Goal: Information Seeking & Learning: Learn about a topic

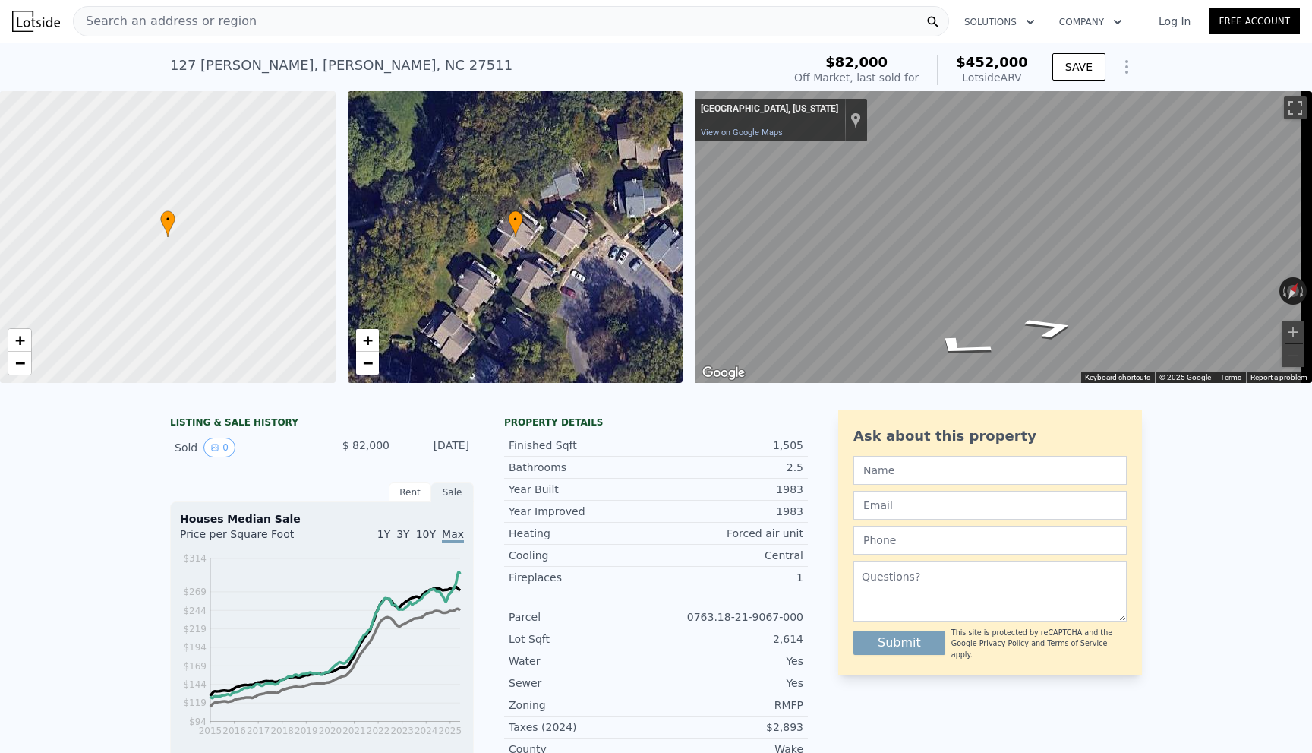
click at [198, 11] on div "Search an address or region" at bounding box center [165, 21] width 183 height 29
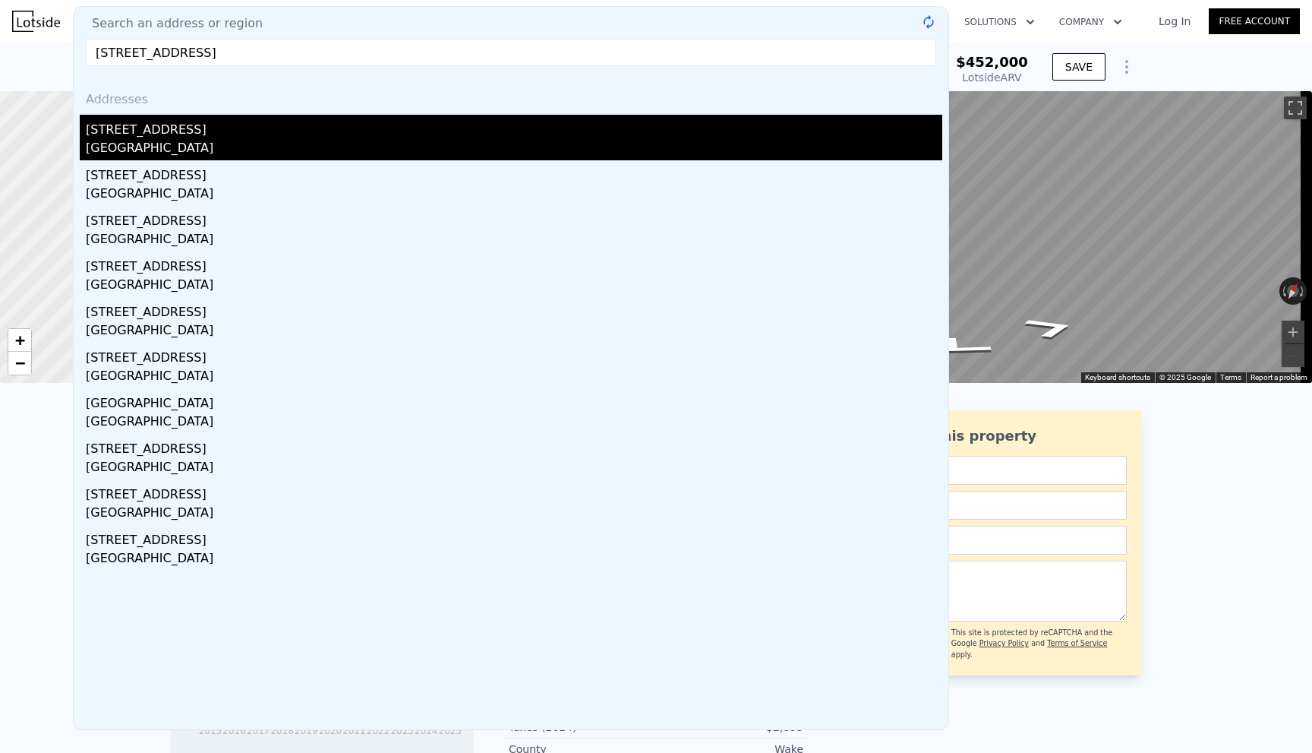
type input "[STREET_ADDRESS]"
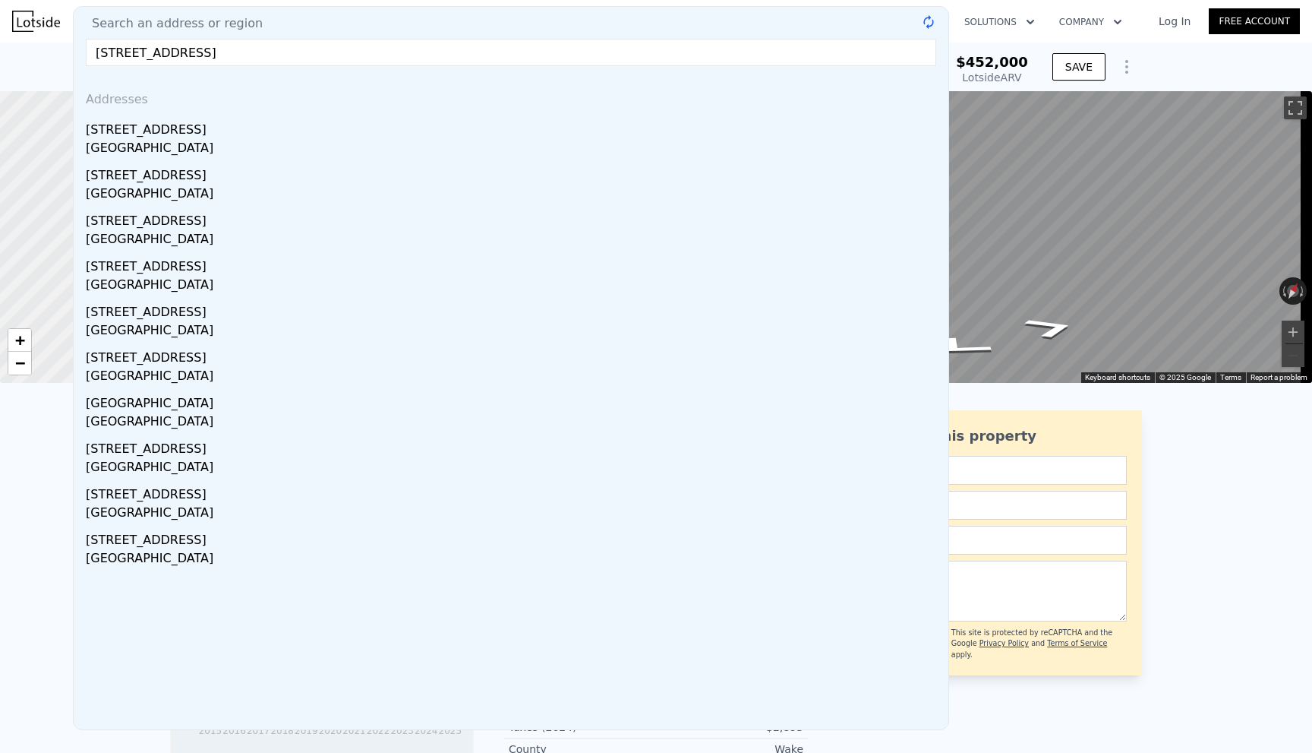
click at [194, 131] on div "[STREET_ADDRESS]" at bounding box center [514, 127] width 857 height 24
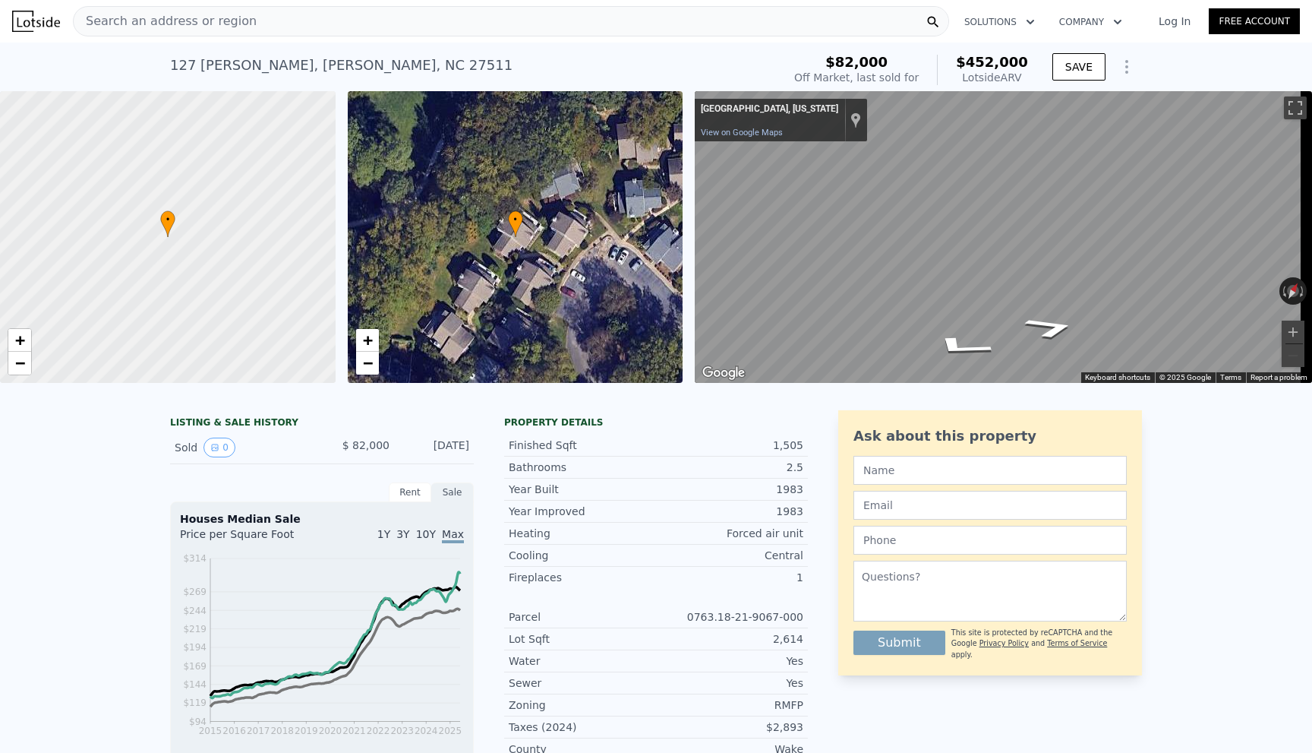
type input "2"
type input "1"
type input "2"
type input "748"
type input "1360"
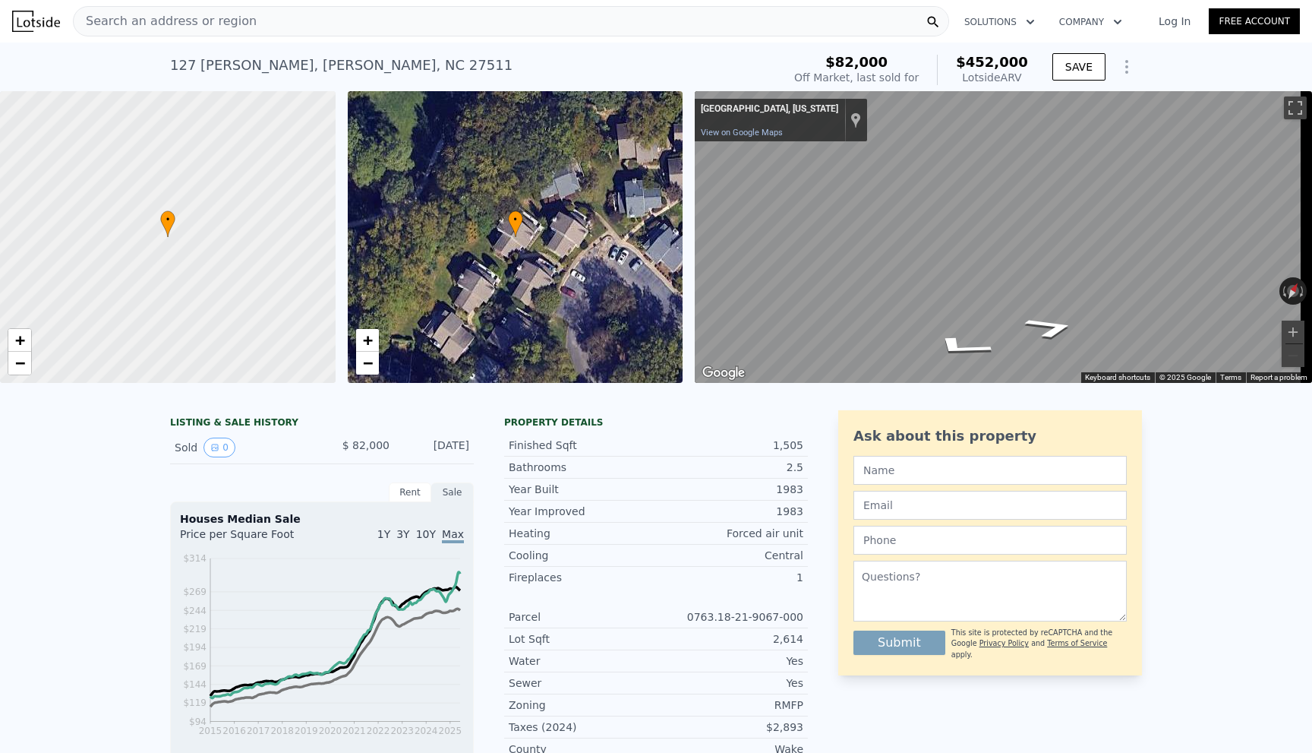
type input "4552.0199999999995"
type input "6760.512000000001"
type input "$ 200,000"
type input "$ 28,792"
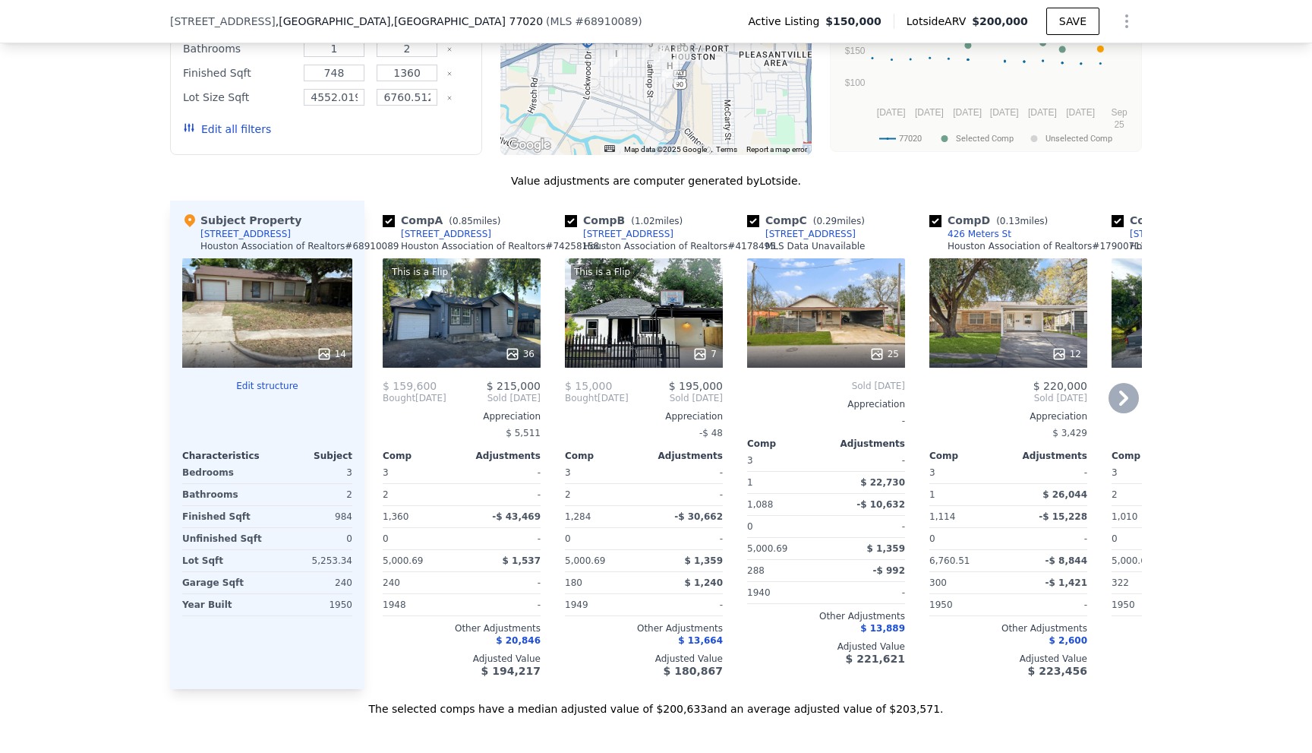
scroll to position [1291, 0]
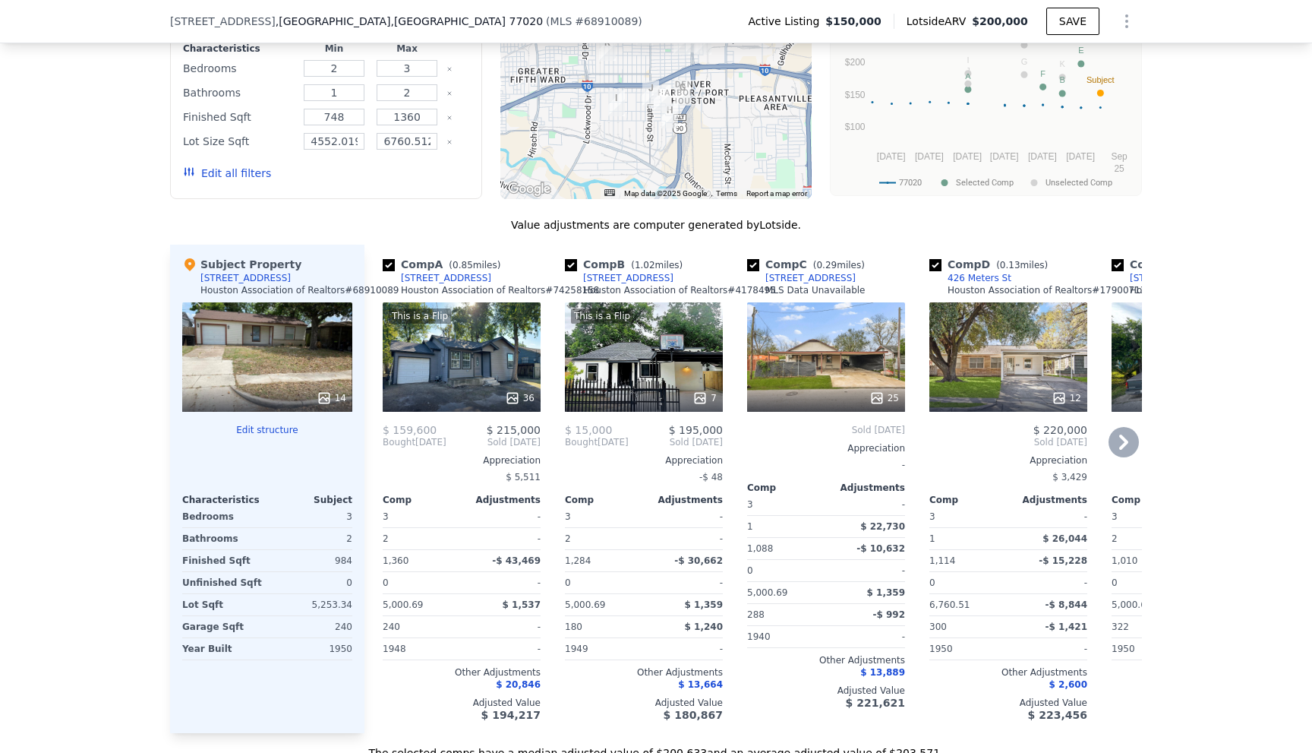
click at [1126, 457] on icon at bounding box center [1124, 442] width 30 height 30
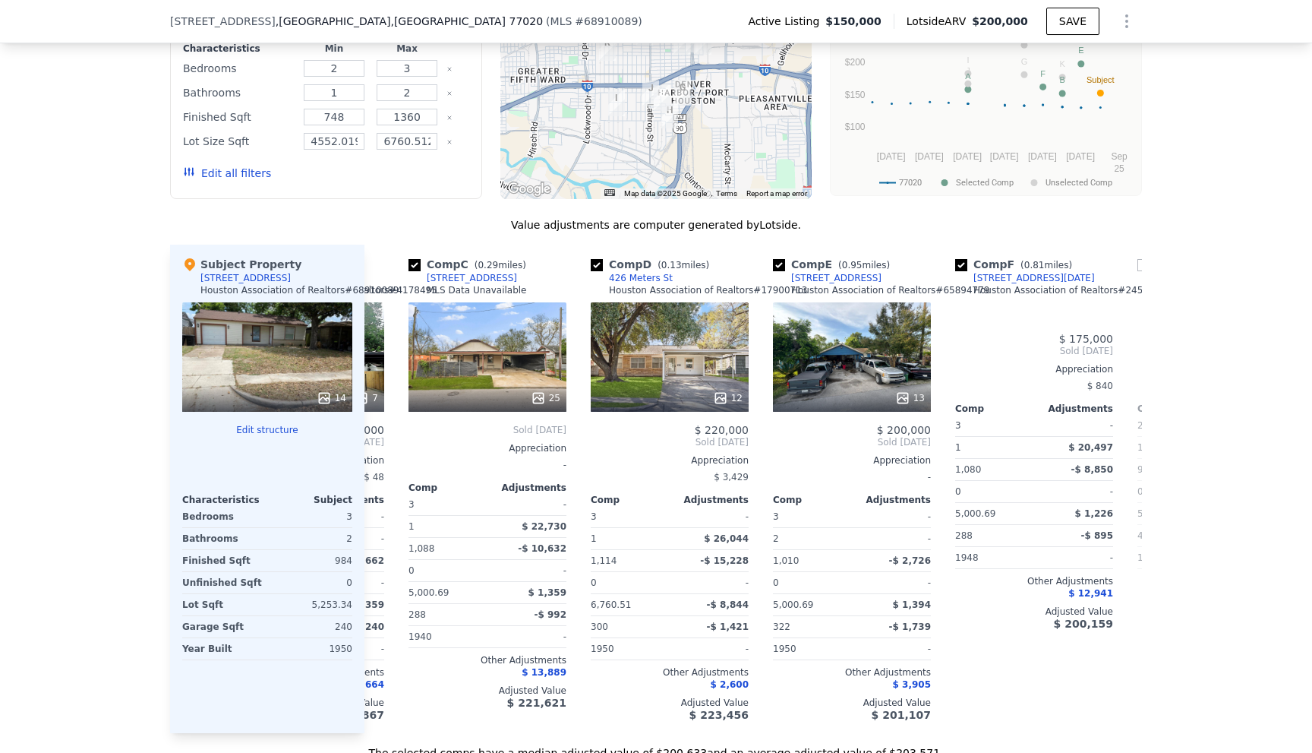
scroll to position [0, 365]
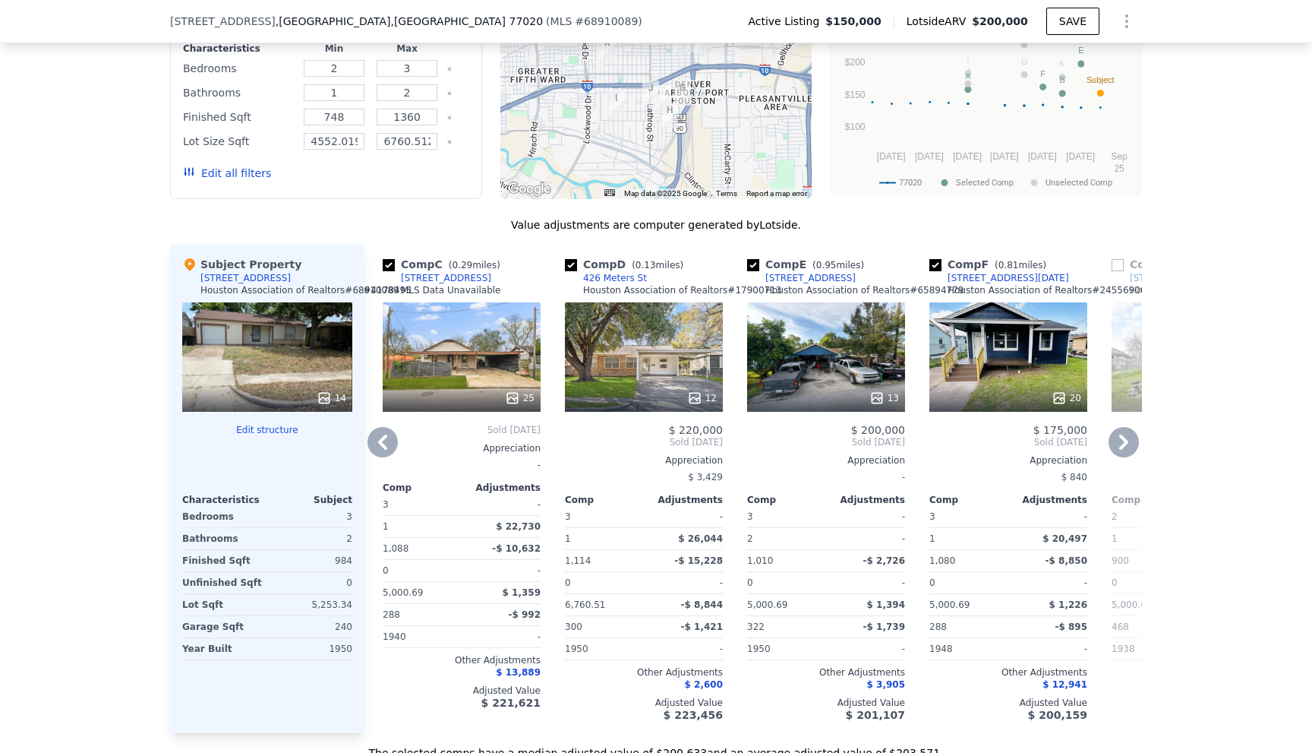
click at [1123, 457] on icon at bounding box center [1124, 442] width 30 height 30
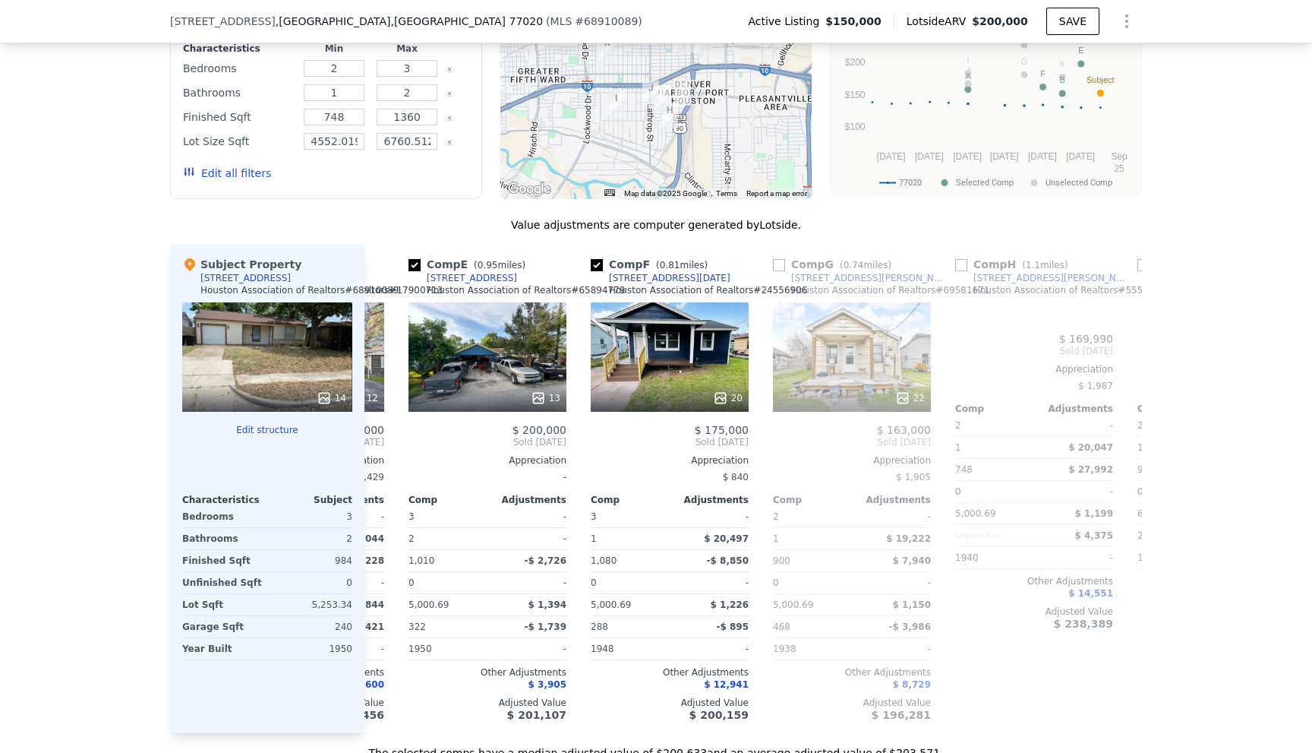
scroll to position [0, 729]
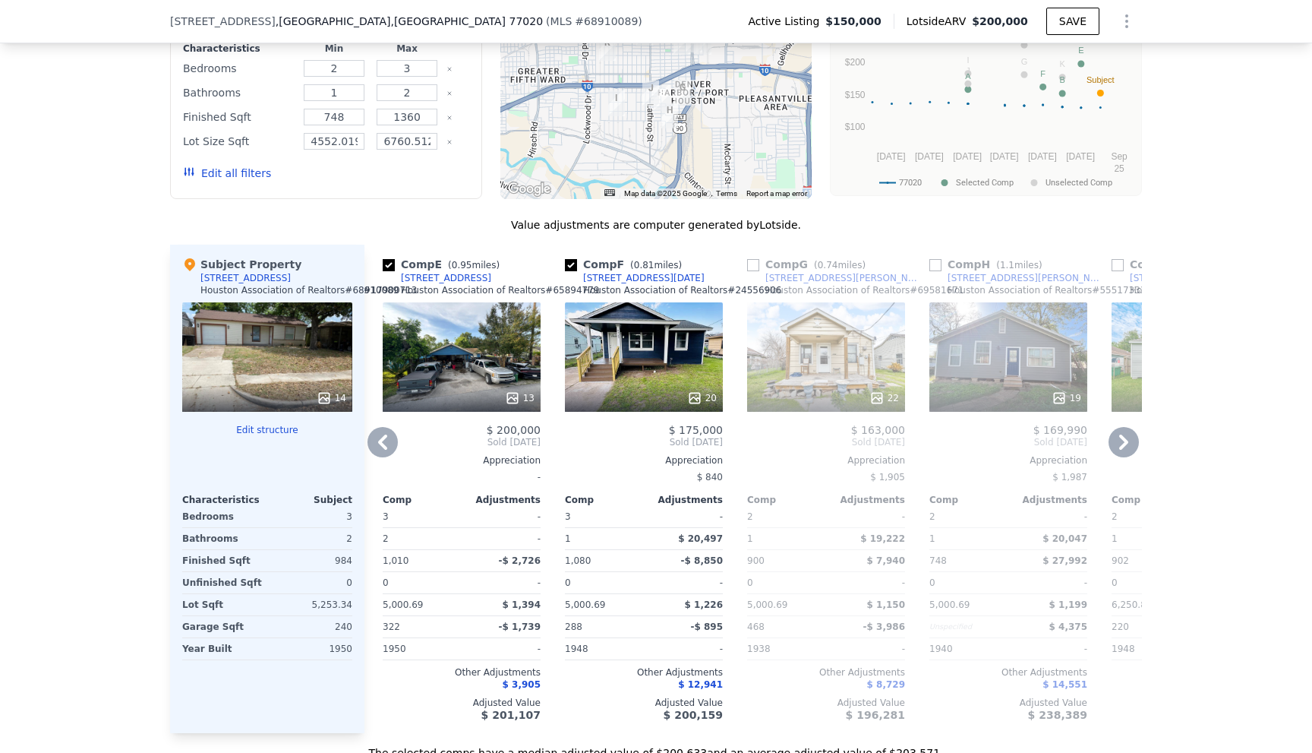
click at [356, 469] on div "Subject Property [STREET_ADDRESS] Association of Realtors # 68910089 14 Edit st…" at bounding box center [267, 489] width 194 height 488
click at [374, 457] on icon at bounding box center [383, 442] width 30 height 30
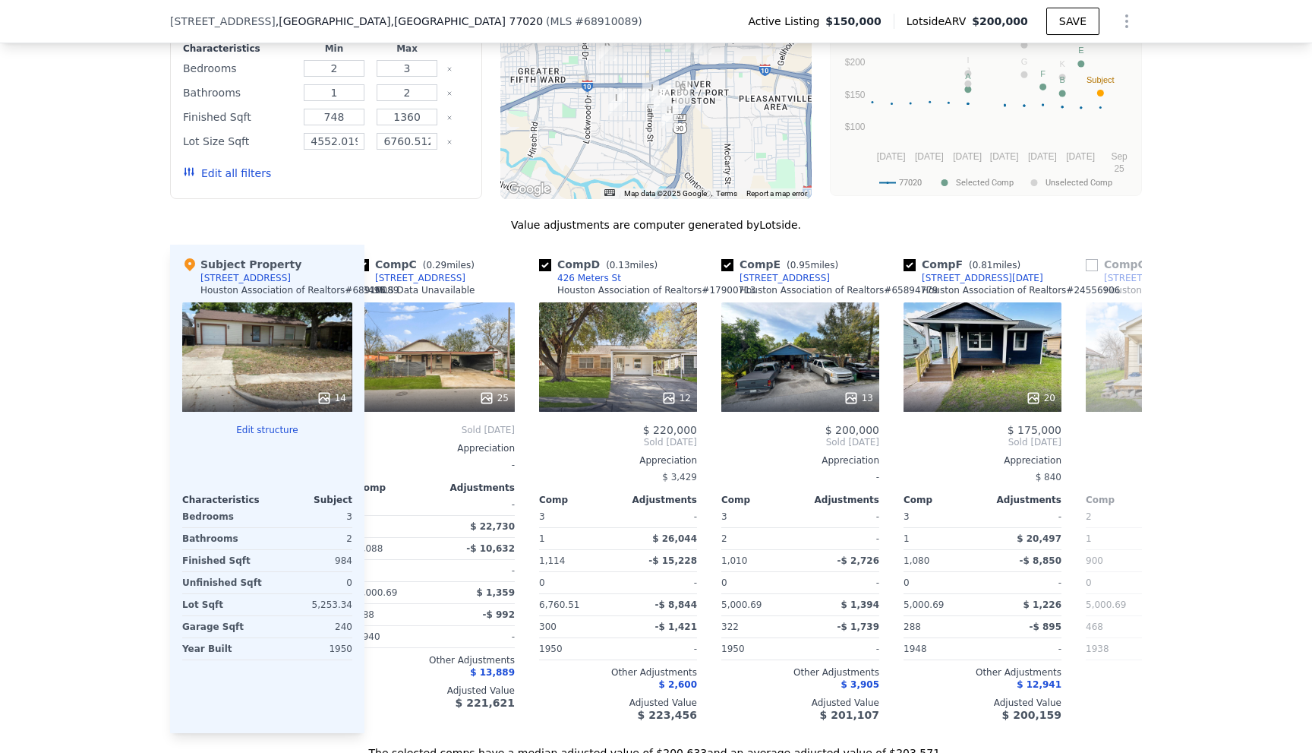
scroll to position [0, 365]
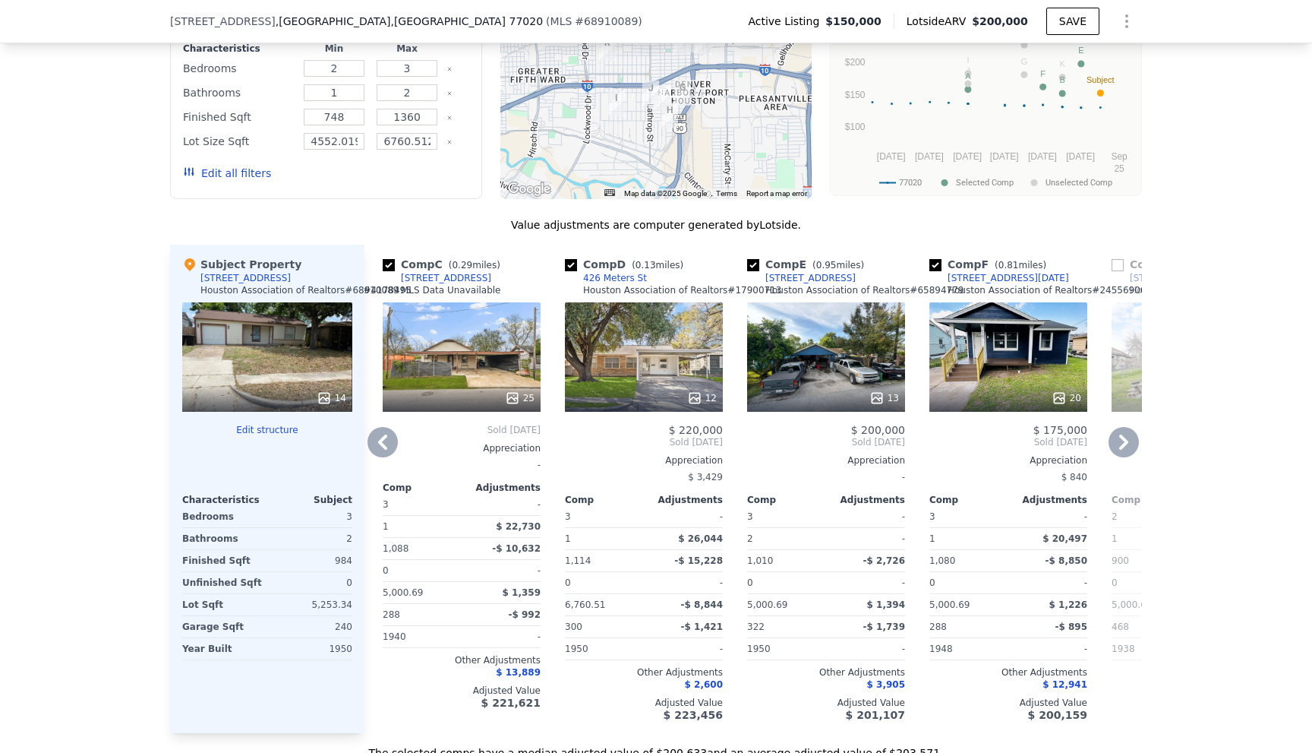
click at [374, 457] on icon at bounding box center [383, 442] width 30 height 30
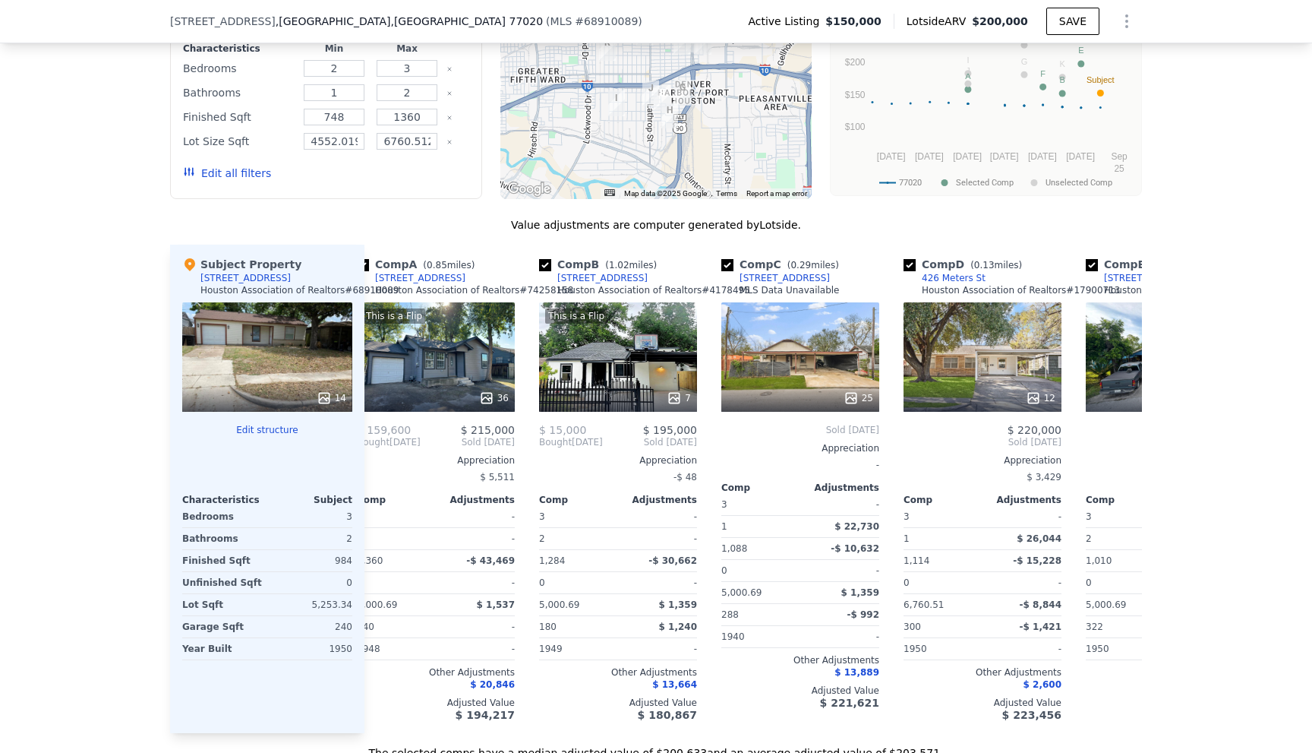
scroll to position [0, 0]
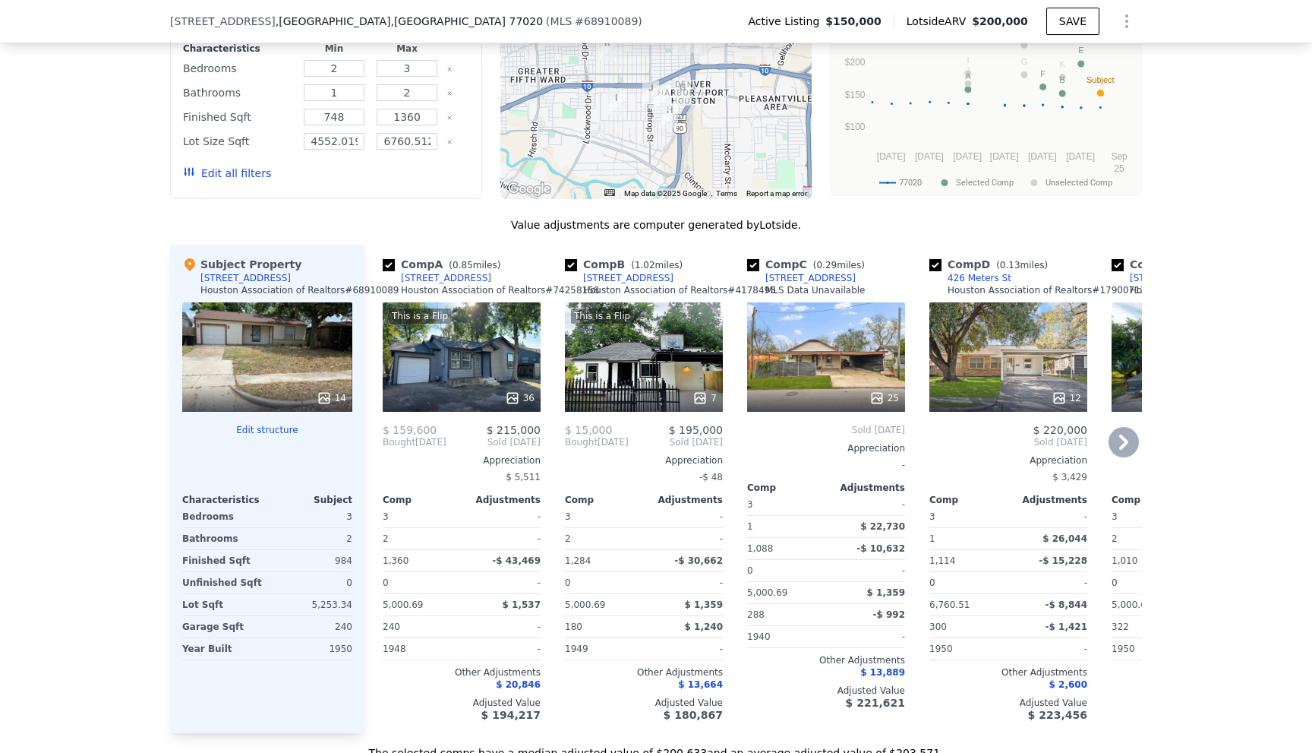
click at [1116, 457] on icon at bounding box center [1124, 442] width 30 height 30
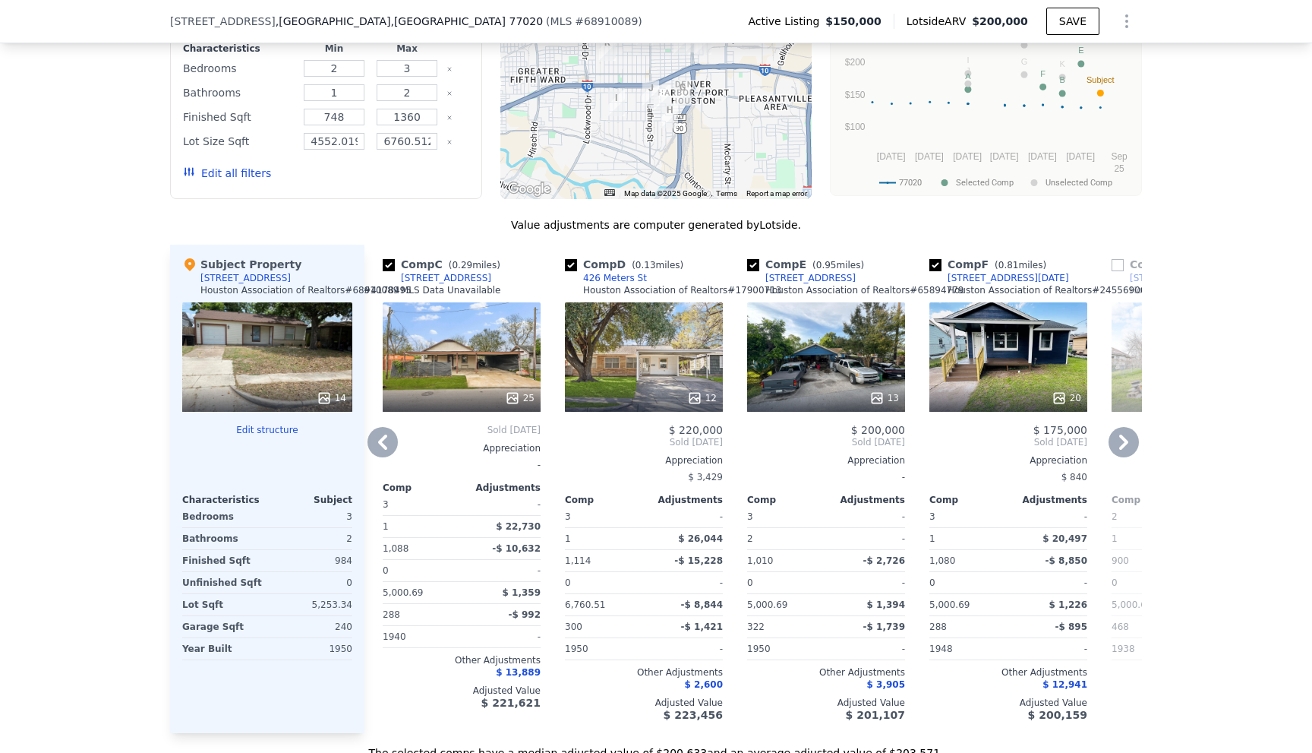
click at [1116, 457] on icon at bounding box center [1124, 442] width 30 height 30
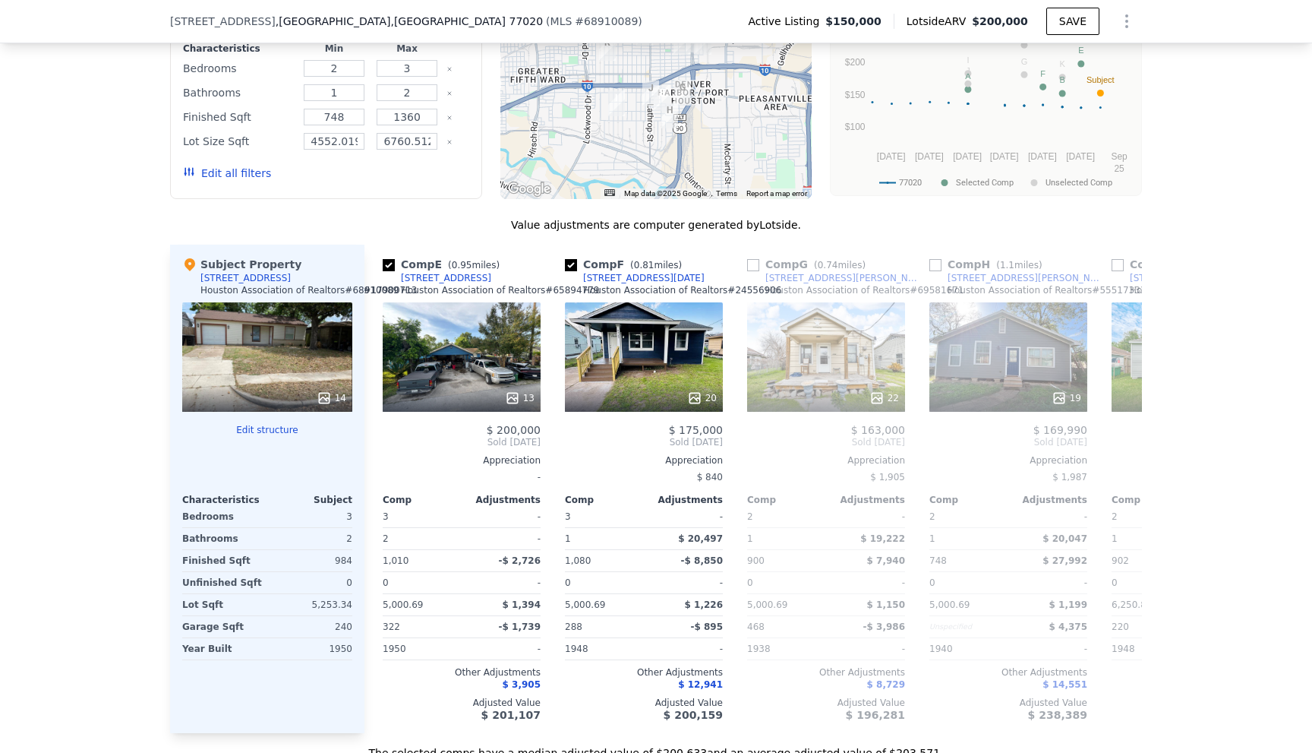
click at [1116, 469] on div "Comp A ( 0.85 miles) [STREET_ADDRESS] Association of Realtors # 74258158 This i…" at bounding box center [754, 489] width 778 height 488
click at [1116, 457] on icon at bounding box center [1124, 442] width 30 height 30
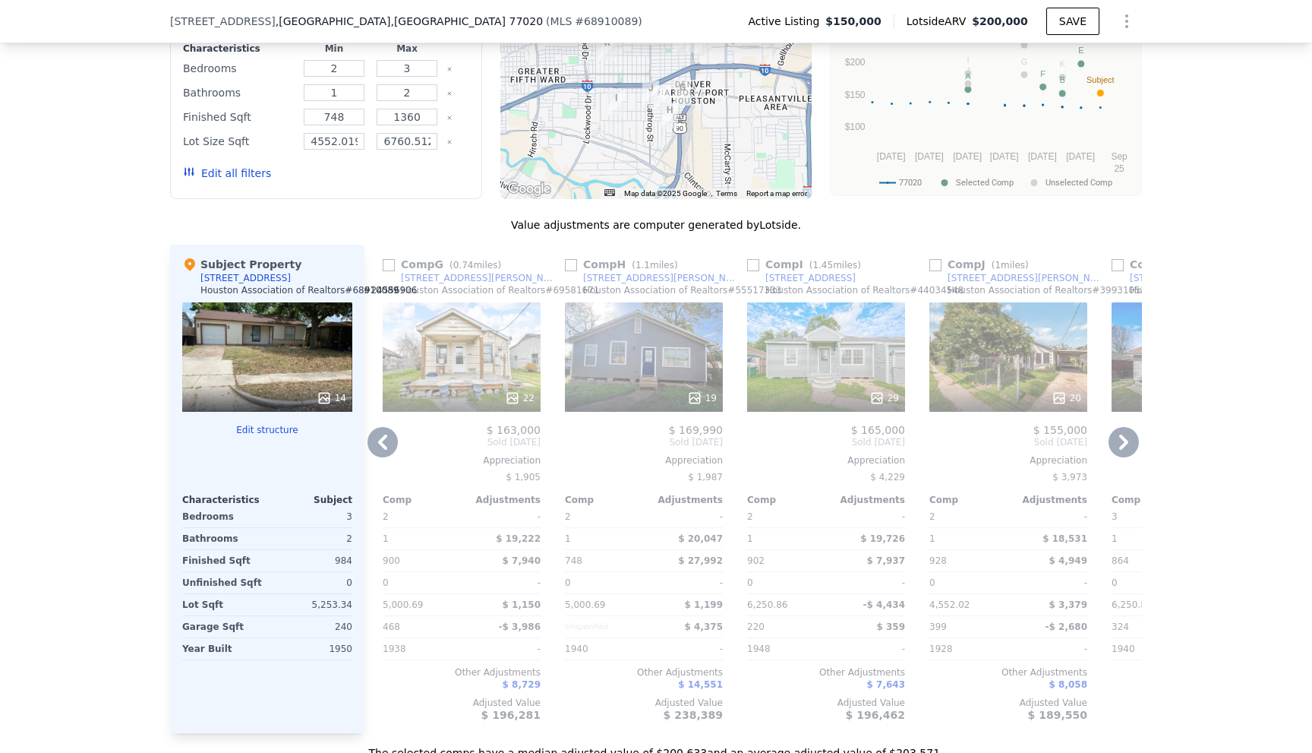
click at [1116, 457] on icon at bounding box center [1124, 442] width 30 height 30
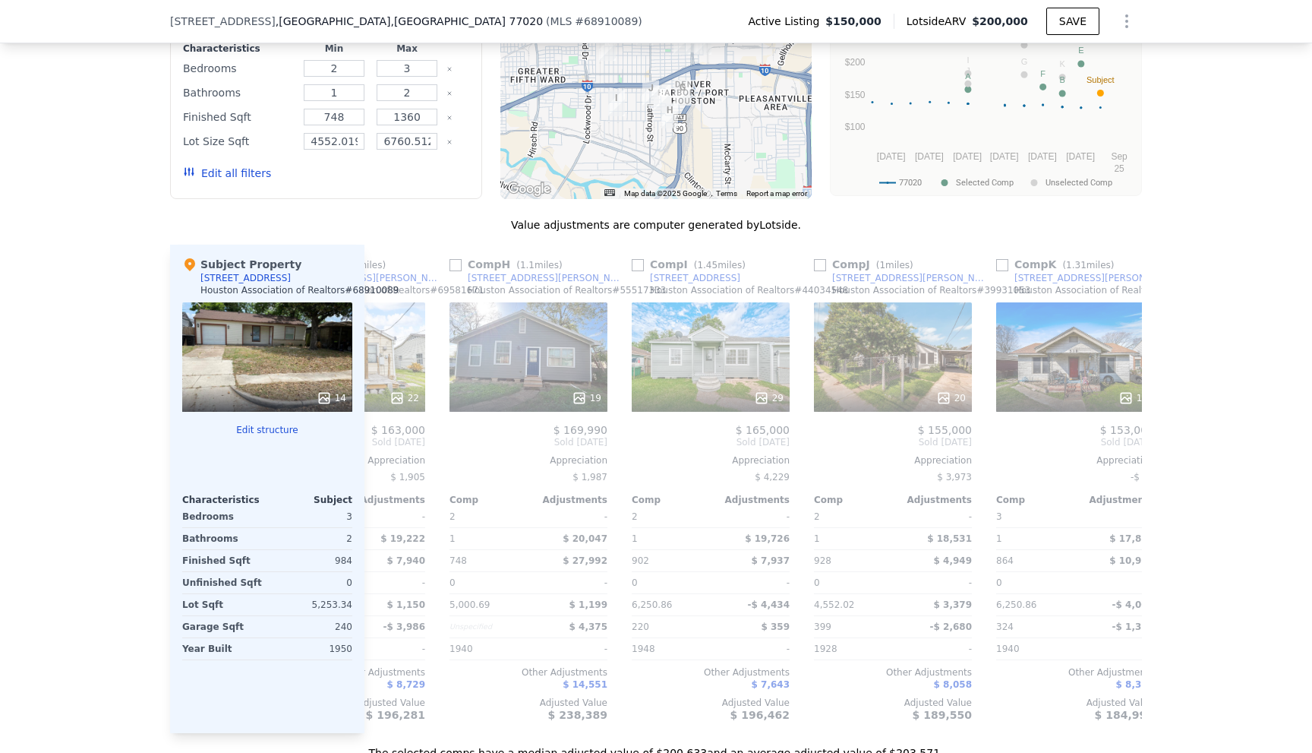
scroll to position [0, 1264]
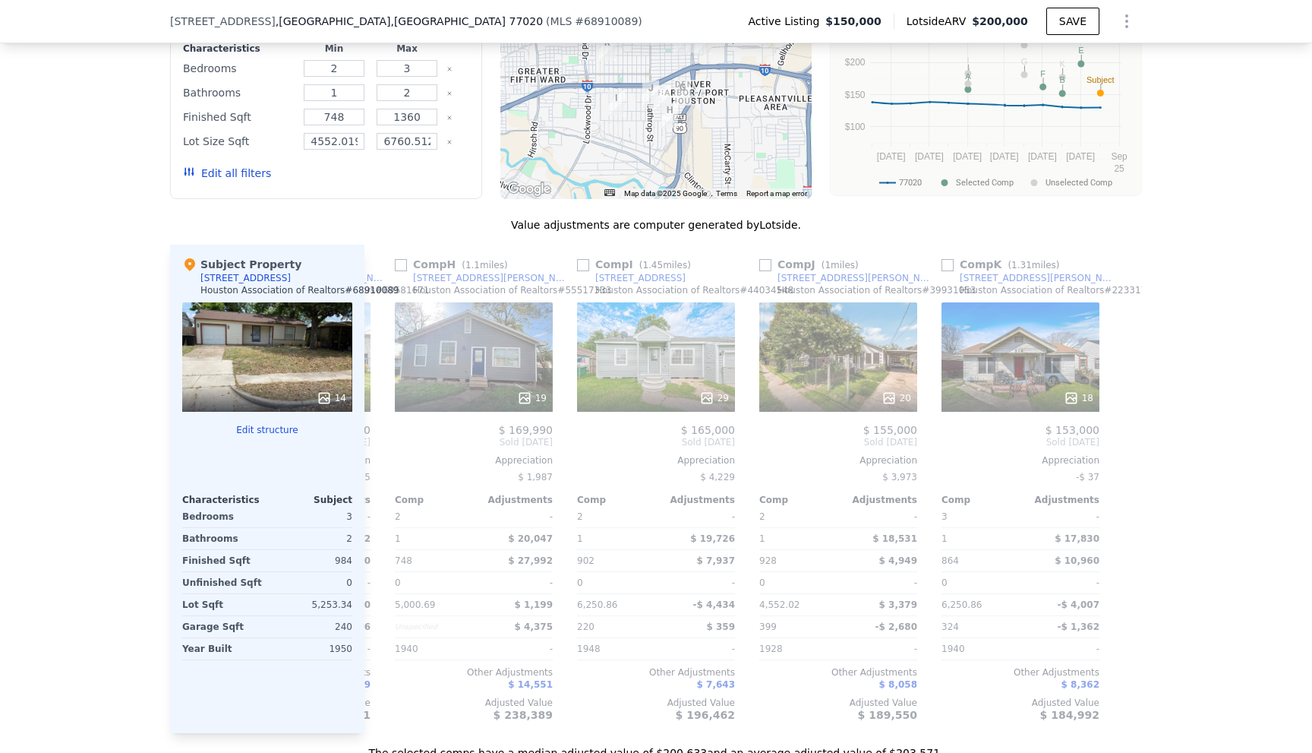
click at [1118, 469] on div at bounding box center [1130, 489] width 24 height 488
click at [371, 457] on icon at bounding box center [383, 442] width 30 height 30
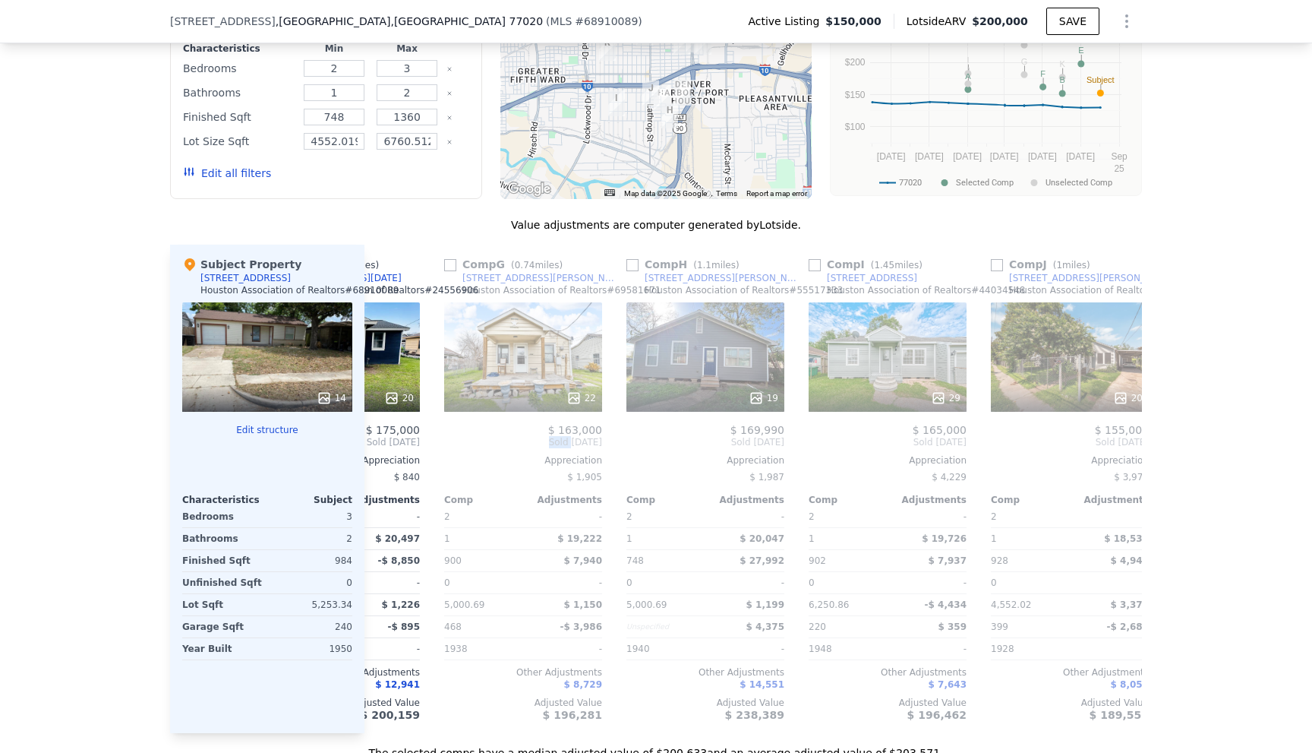
click at [371, 466] on div "Comp A ( 0.85 miles) [STREET_ADDRESS] Association of Realtors # 74258158 This i…" at bounding box center [754, 489] width 778 height 488
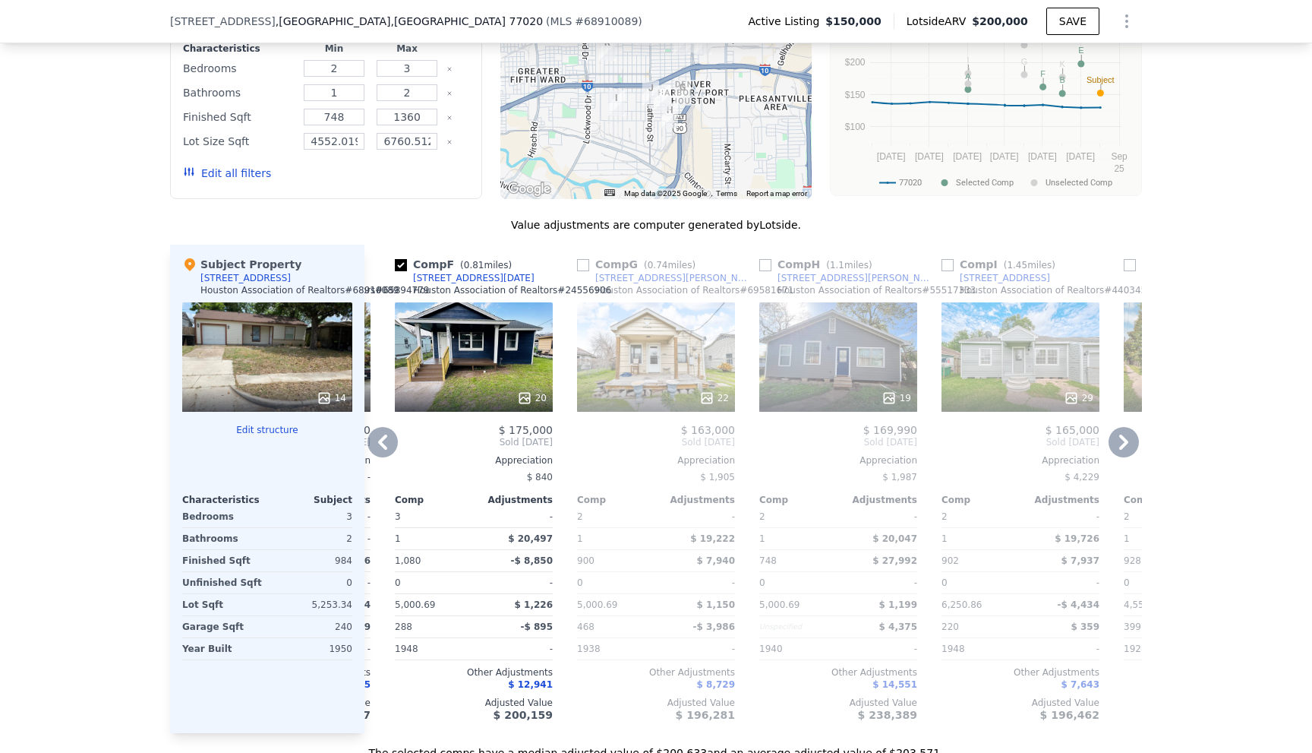
click at [378, 450] on icon at bounding box center [382, 441] width 9 height 15
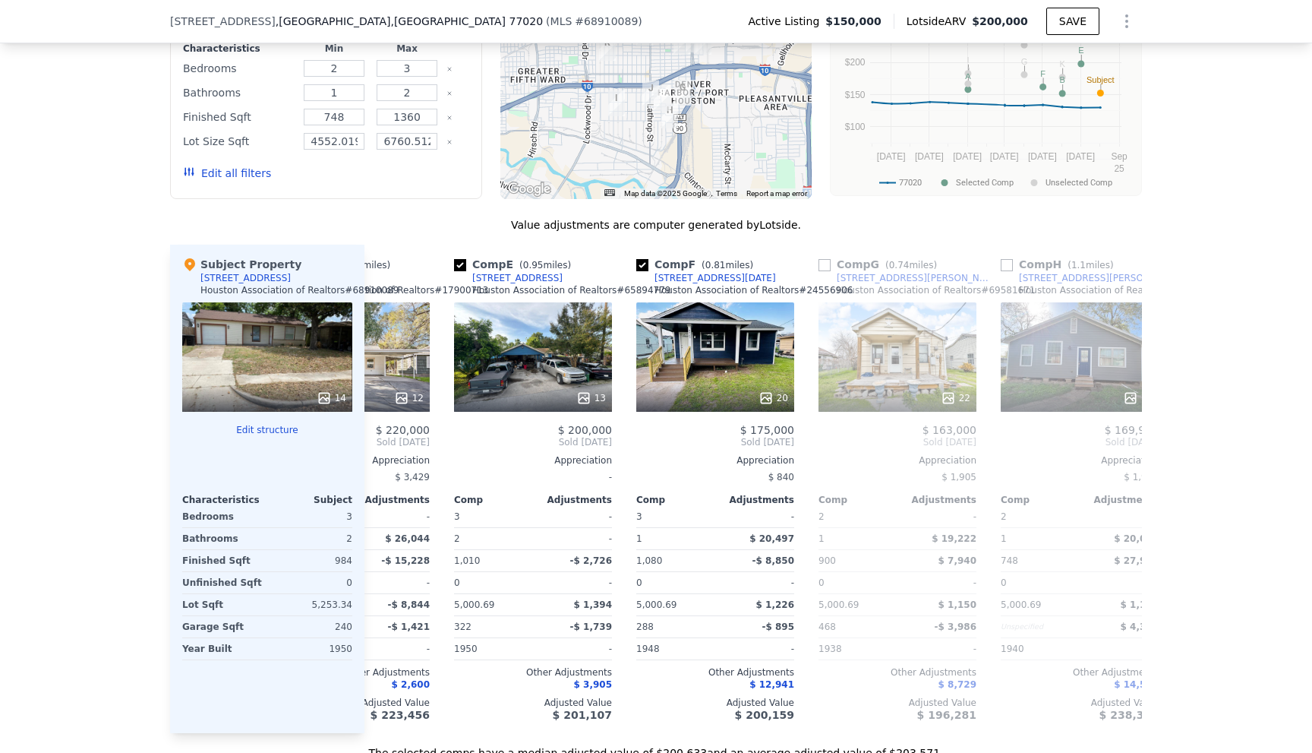
scroll to position [0, 535]
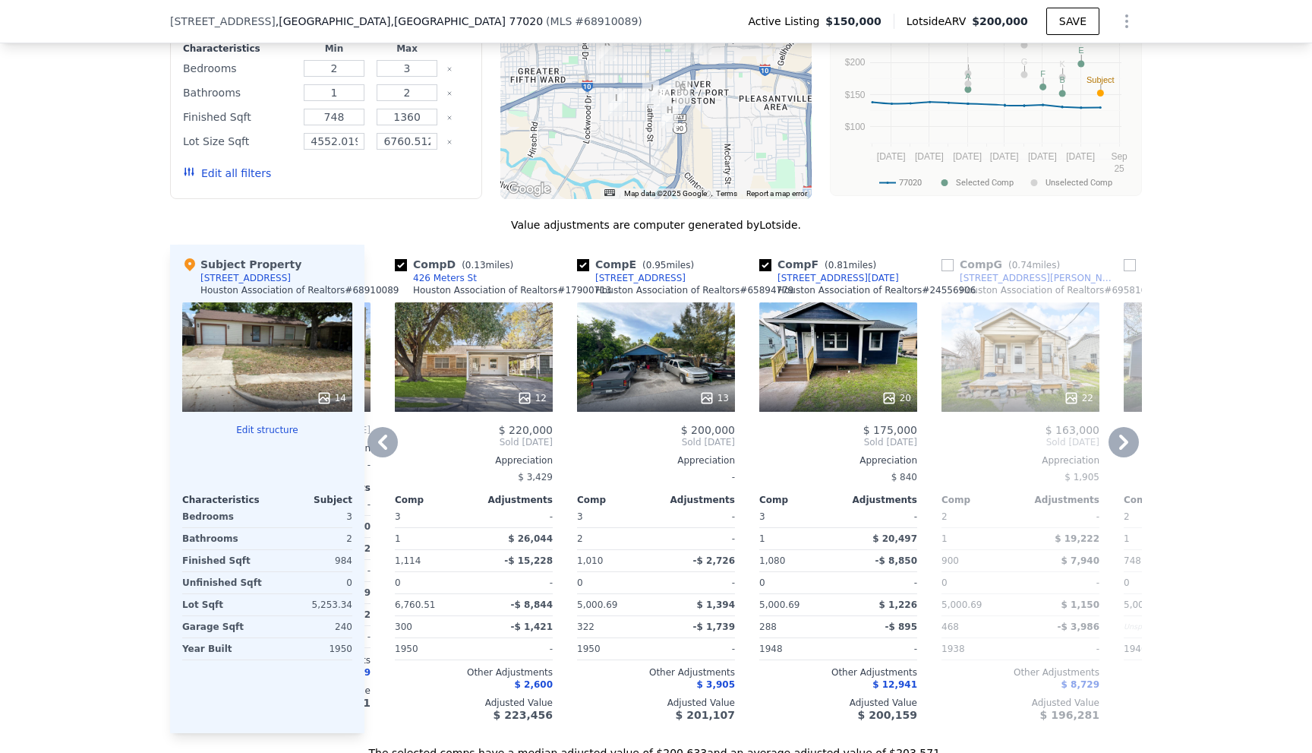
click at [368, 457] on icon at bounding box center [383, 442] width 30 height 30
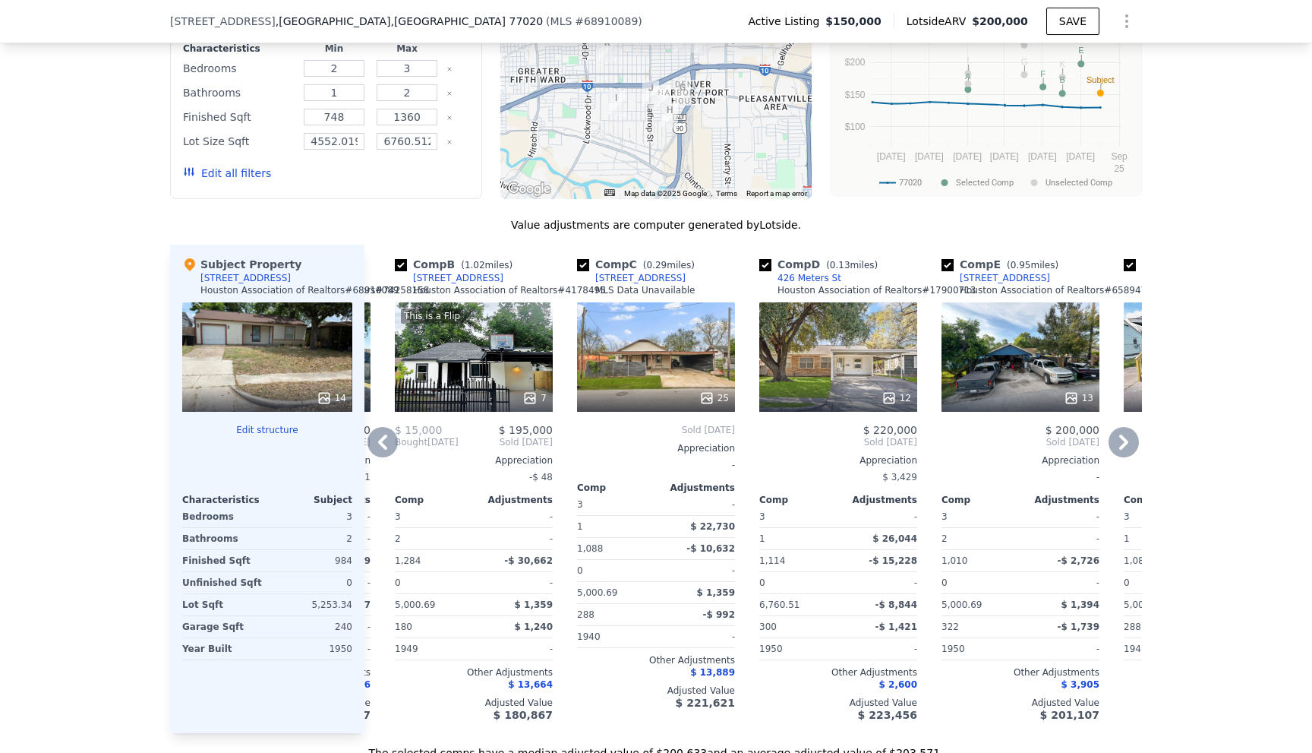
click at [371, 457] on icon at bounding box center [383, 442] width 30 height 30
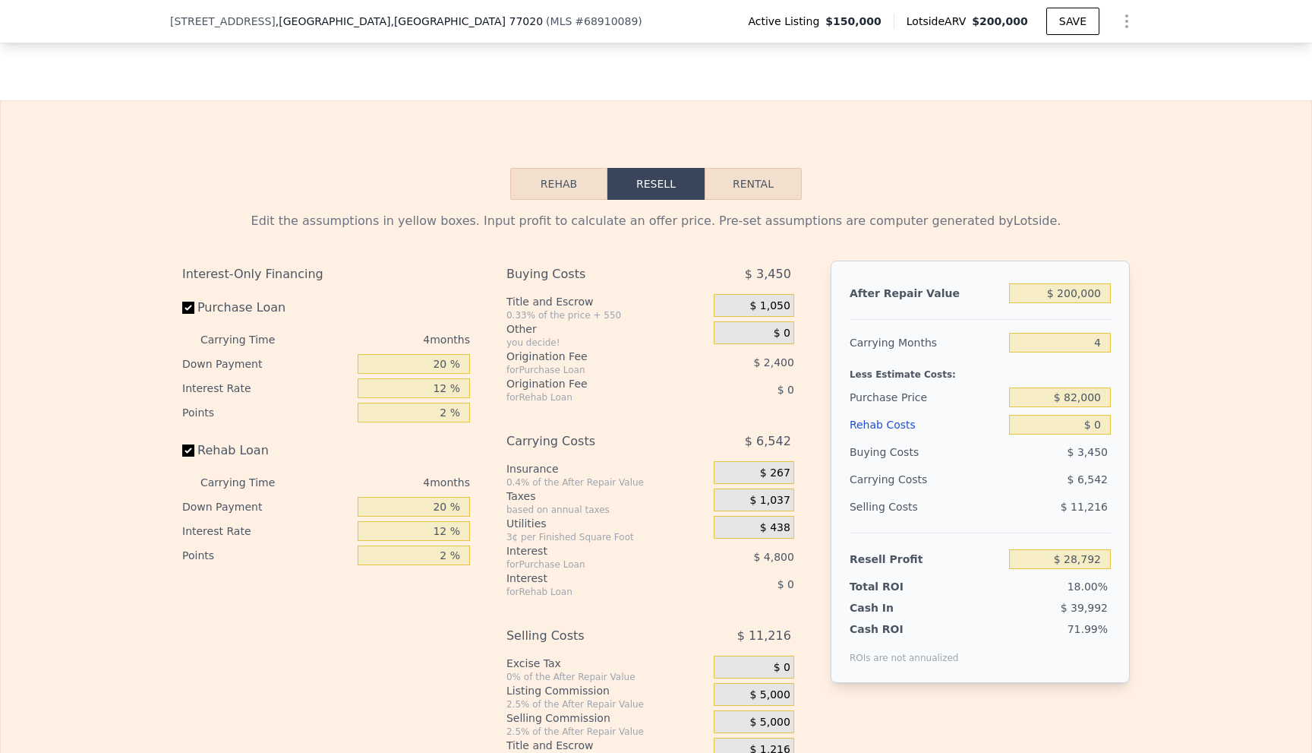
scroll to position [2051, 0]
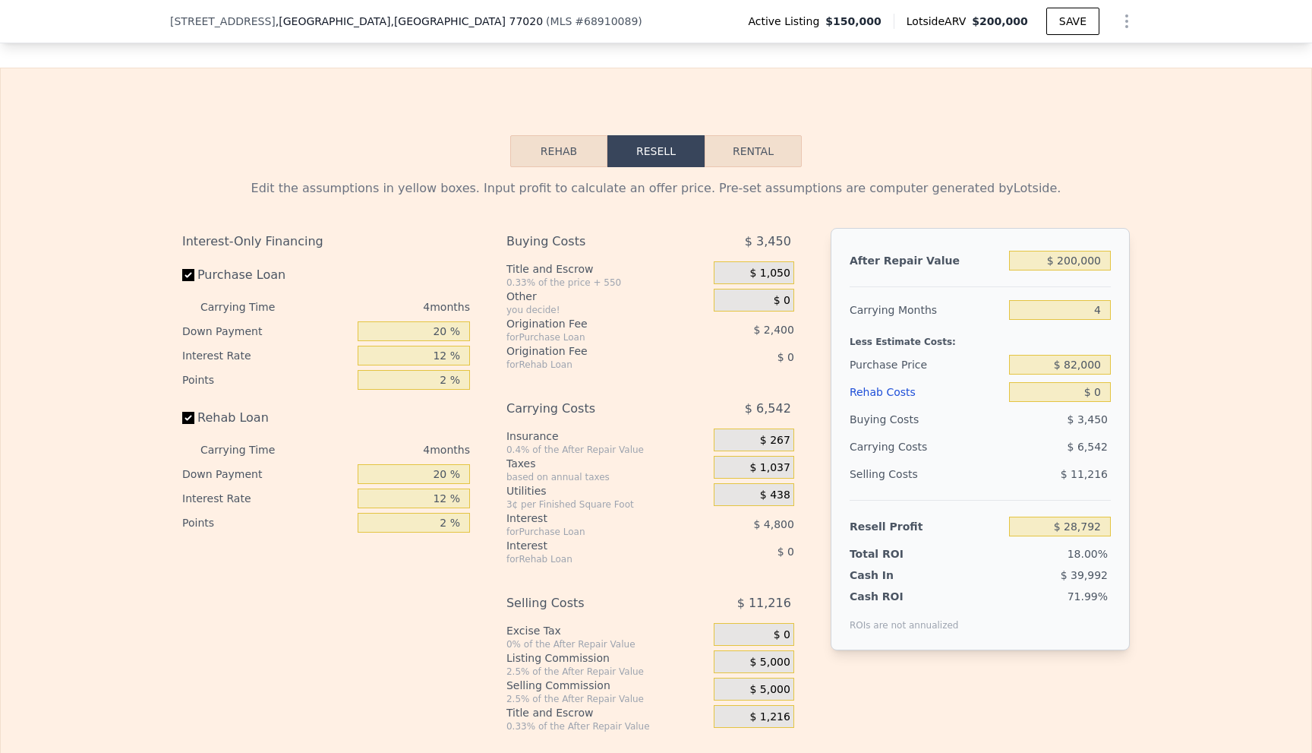
click at [554, 167] on button "Rehab" at bounding box center [558, 151] width 97 height 32
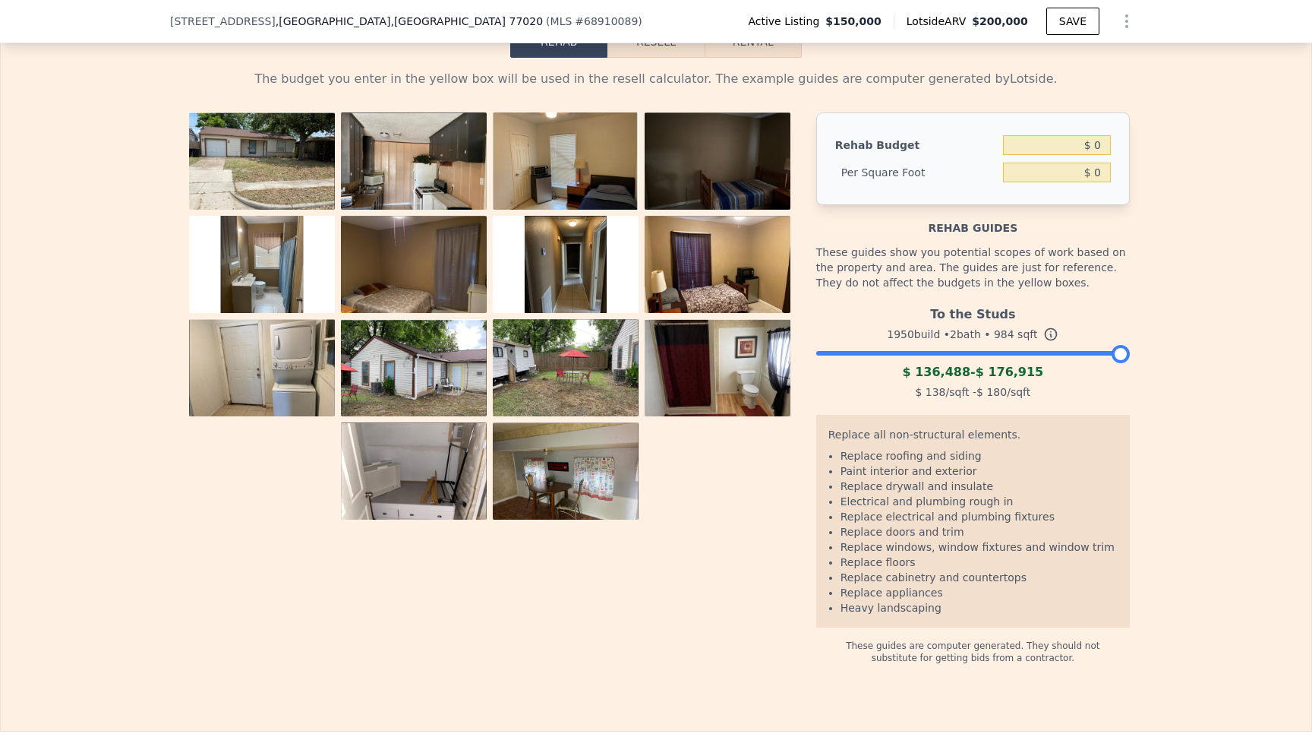
scroll to position [2203, 0]
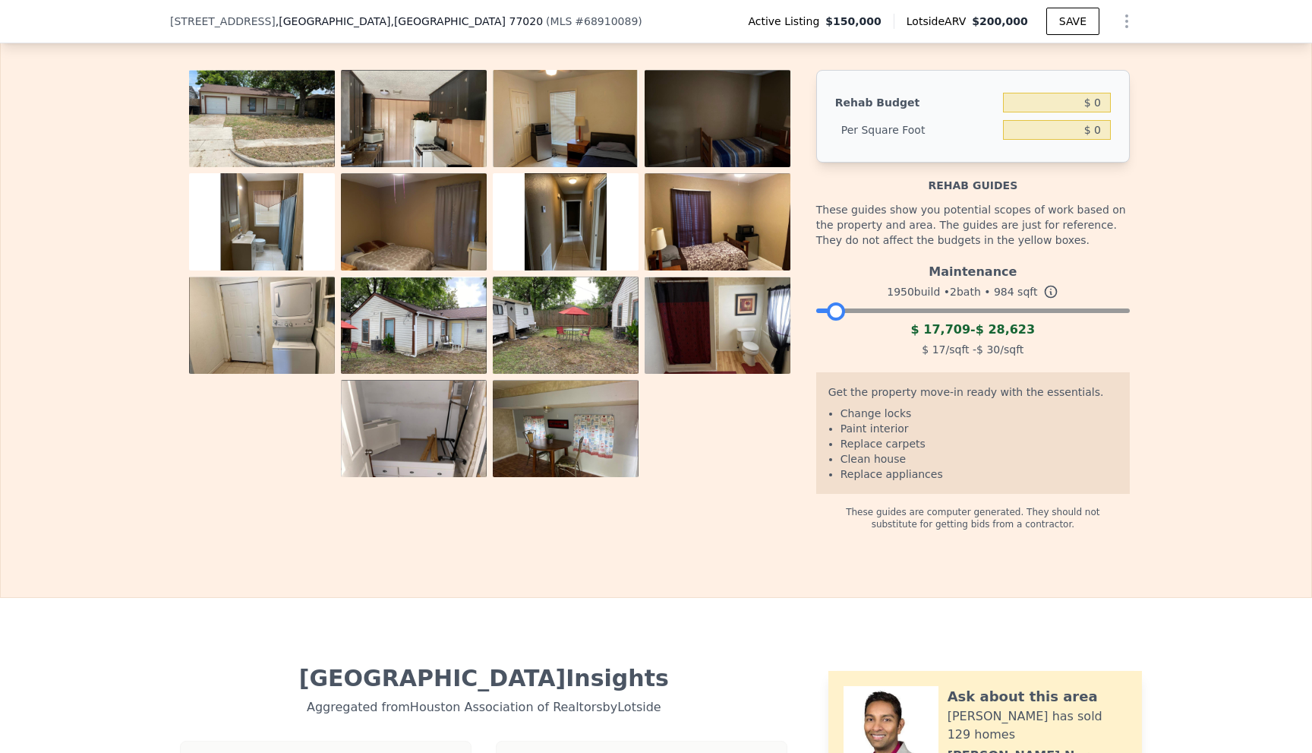
drag, startPoint x: 1102, startPoint y: 344, endPoint x: 829, endPoint y: 357, distance: 273.7
click at [829, 321] on div at bounding box center [836, 311] width 18 height 18
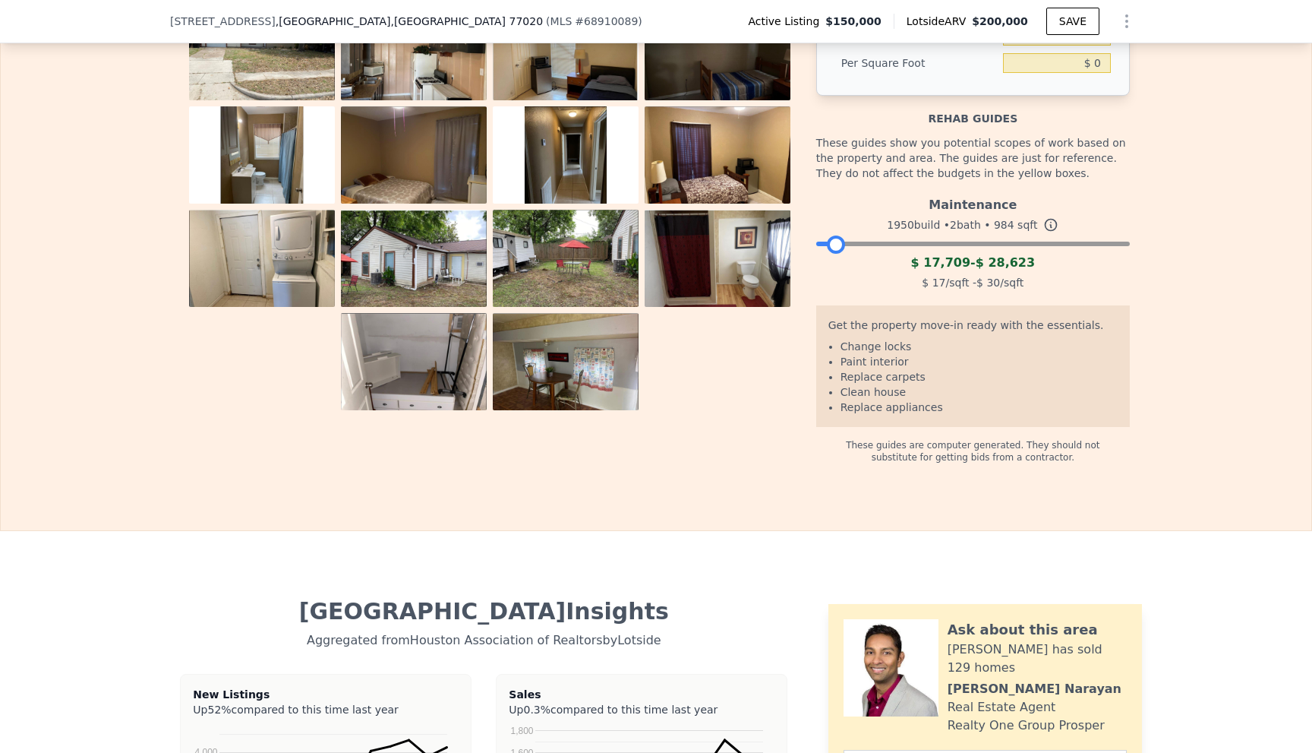
scroll to position [2279, 0]
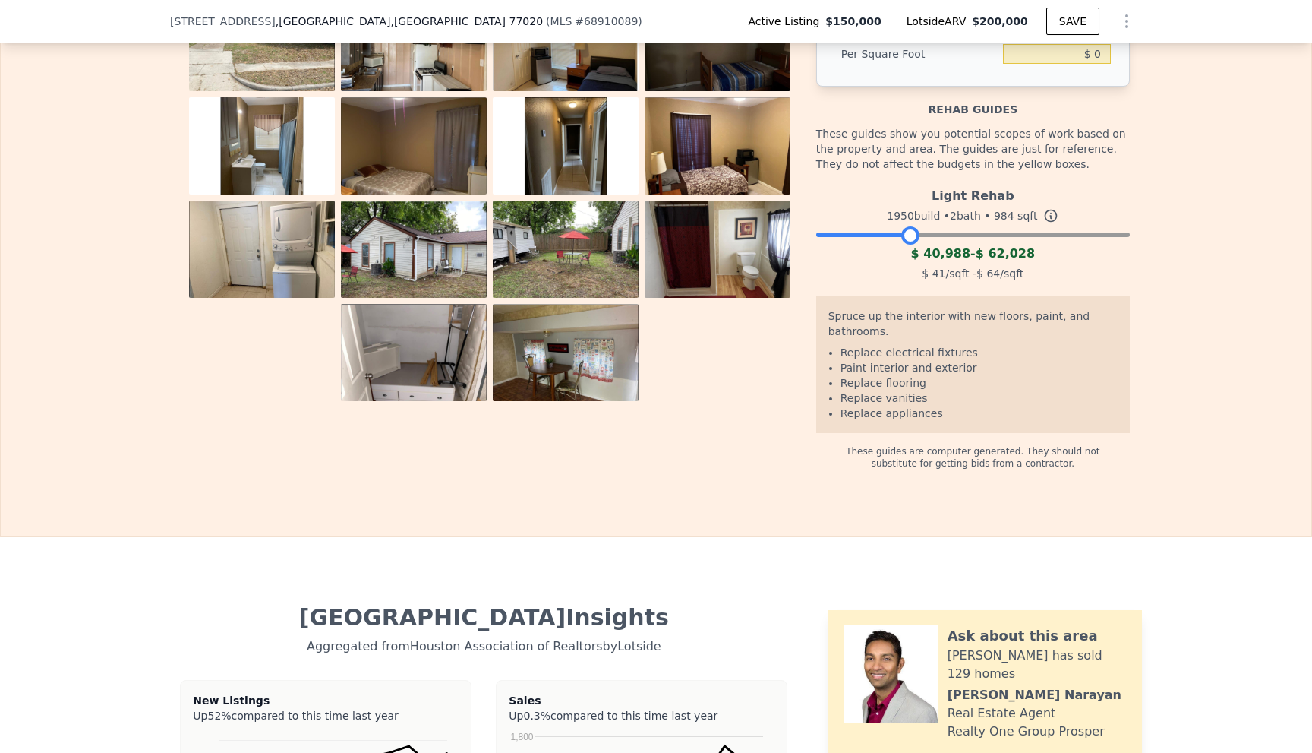
drag, startPoint x: 830, startPoint y: 267, endPoint x: 903, endPoint y: 291, distance: 76.6
click at [903, 284] on div "Light Rehab 1950 build • 2 bath • 984 sqft $ 40,988 - $ 62,028 $ 41 /sqft - $ 6…" at bounding box center [973, 232] width 314 height 103
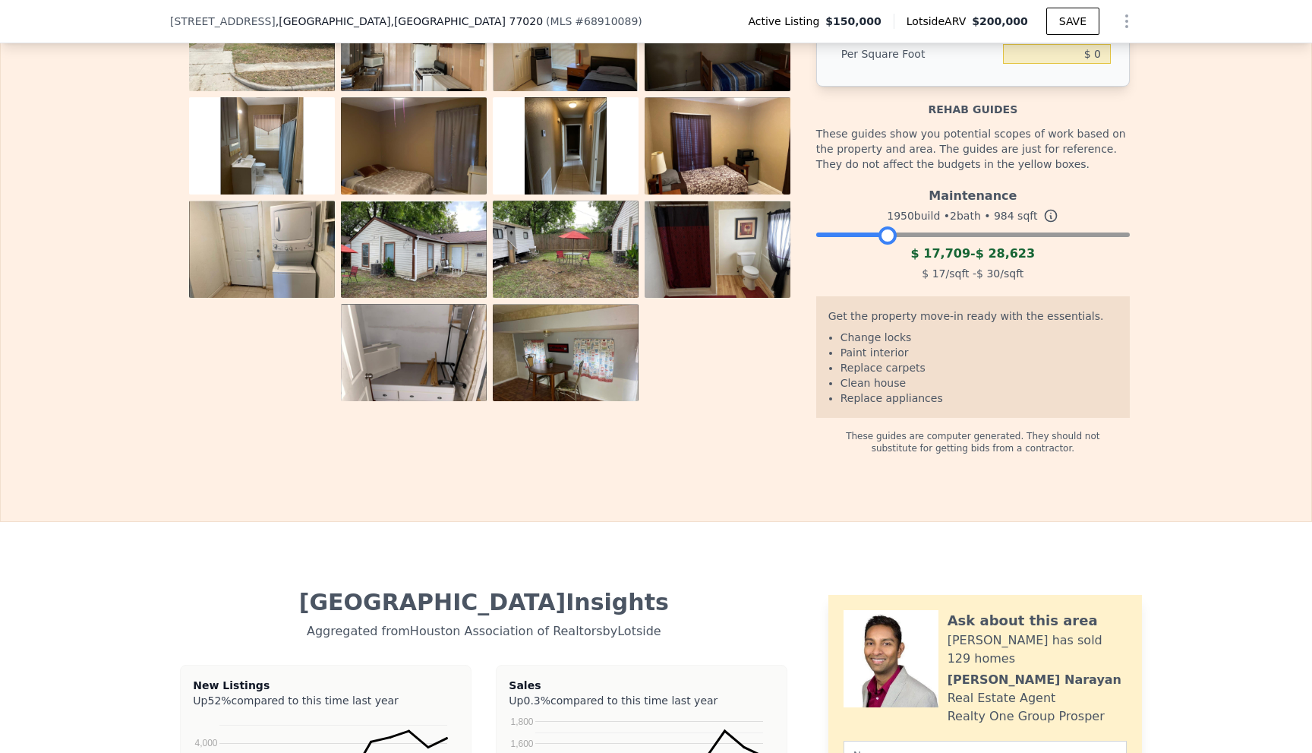
drag, startPoint x: 902, startPoint y: 276, endPoint x: 879, endPoint y: 277, distance: 23.6
click at [879, 245] on div at bounding box center [888, 235] width 18 height 18
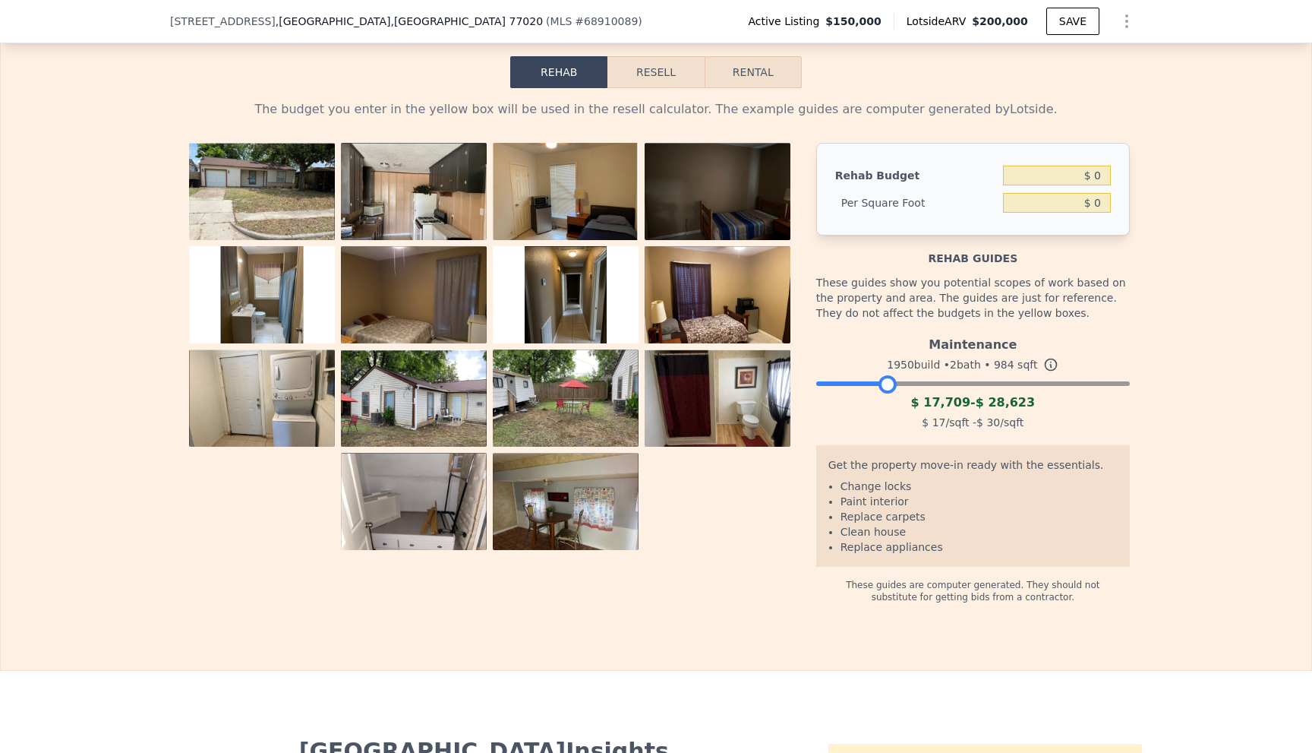
scroll to position [2127, 0]
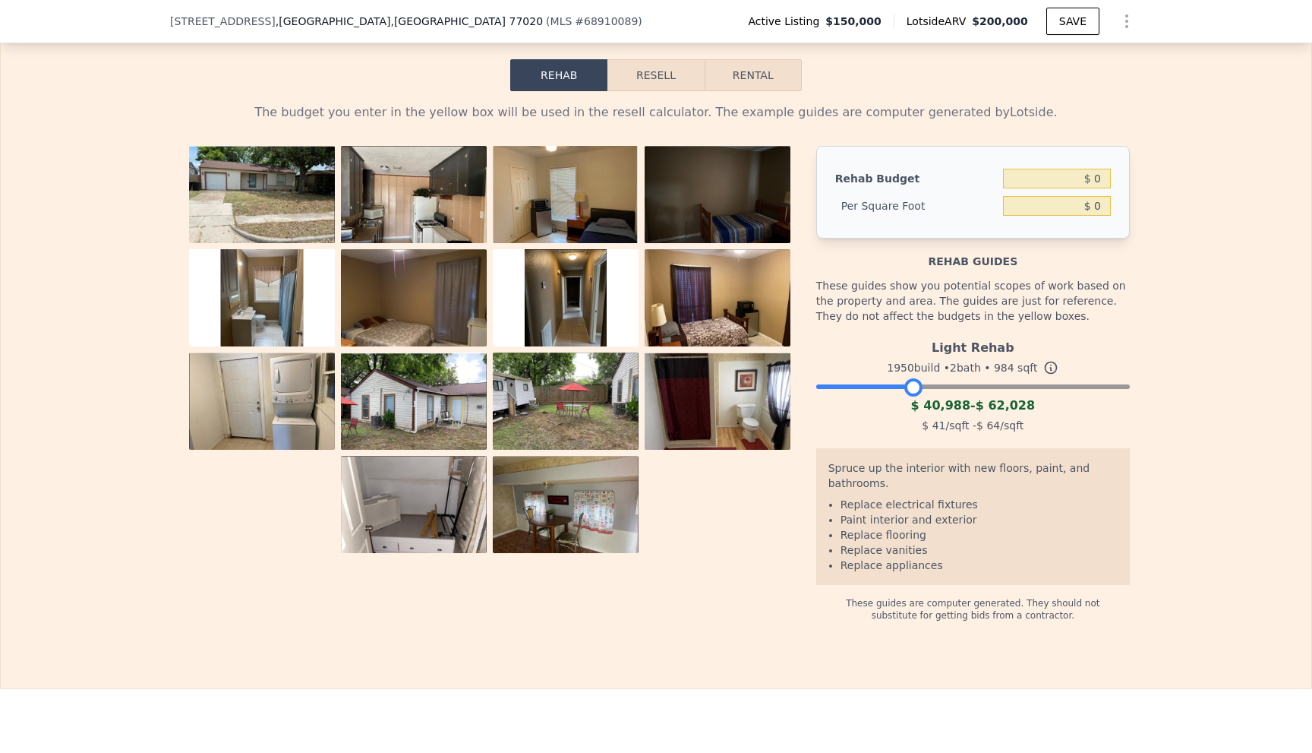
drag, startPoint x: 883, startPoint y: 422, endPoint x: 903, endPoint y: 425, distance: 20.0
click at [905, 396] on div at bounding box center [914, 387] width 18 height 18
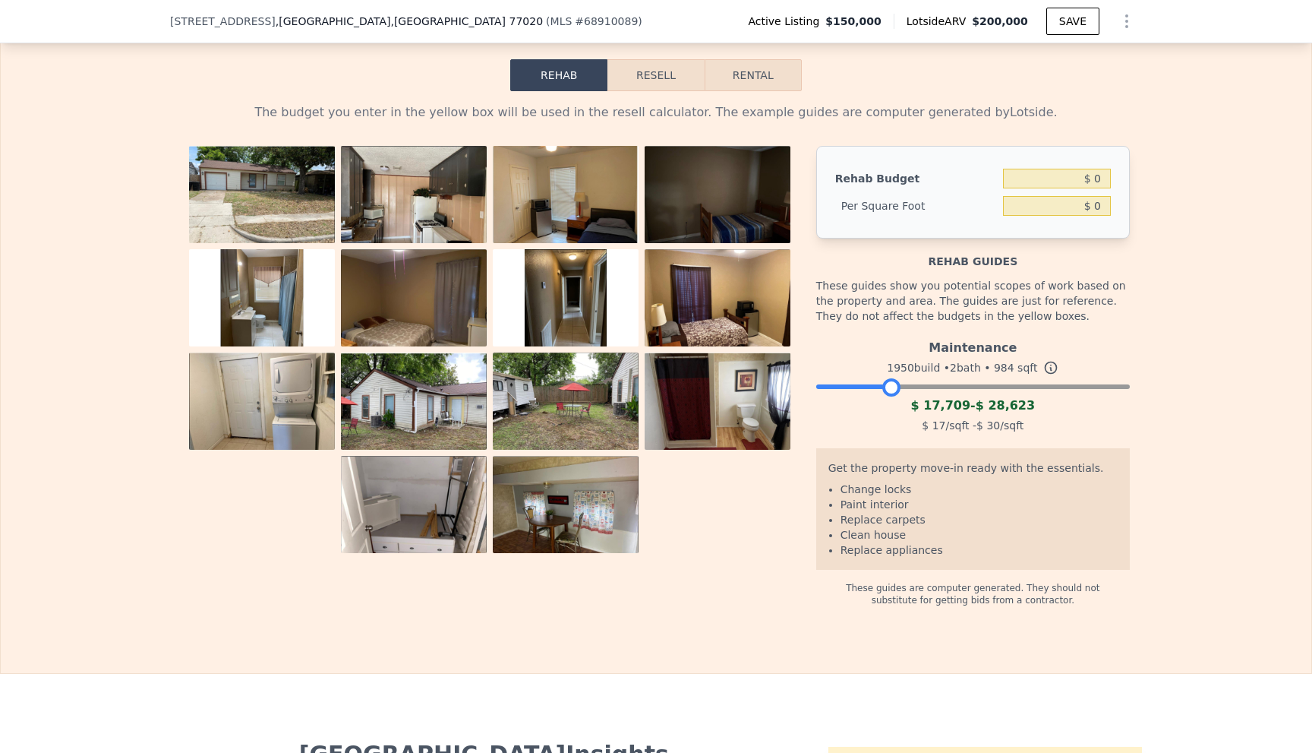
drag, startPoint x: 903, startPoint y: 423, endPoint x: 880, endPoint y: 425, distance: 22.9
click at [883, 396] on div at bounding box center [892, 387] width 18 height 18
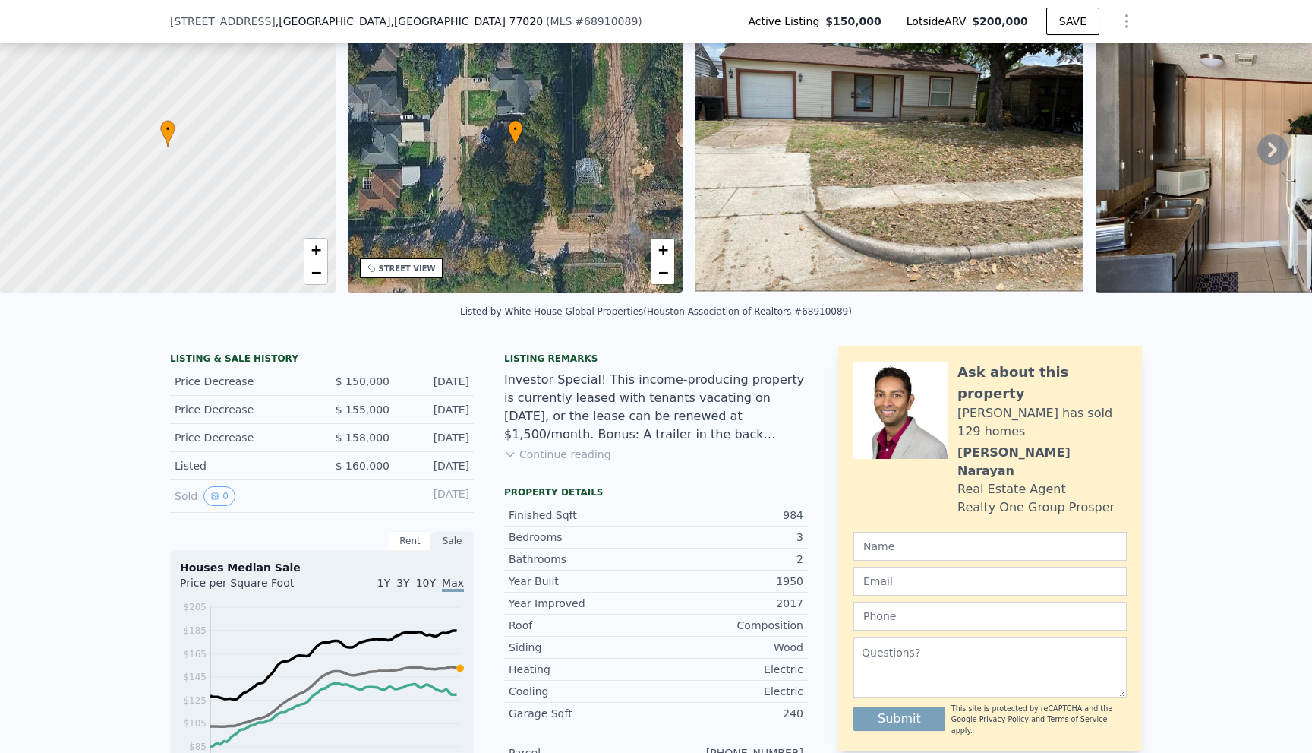
scroll to position [76, 0]
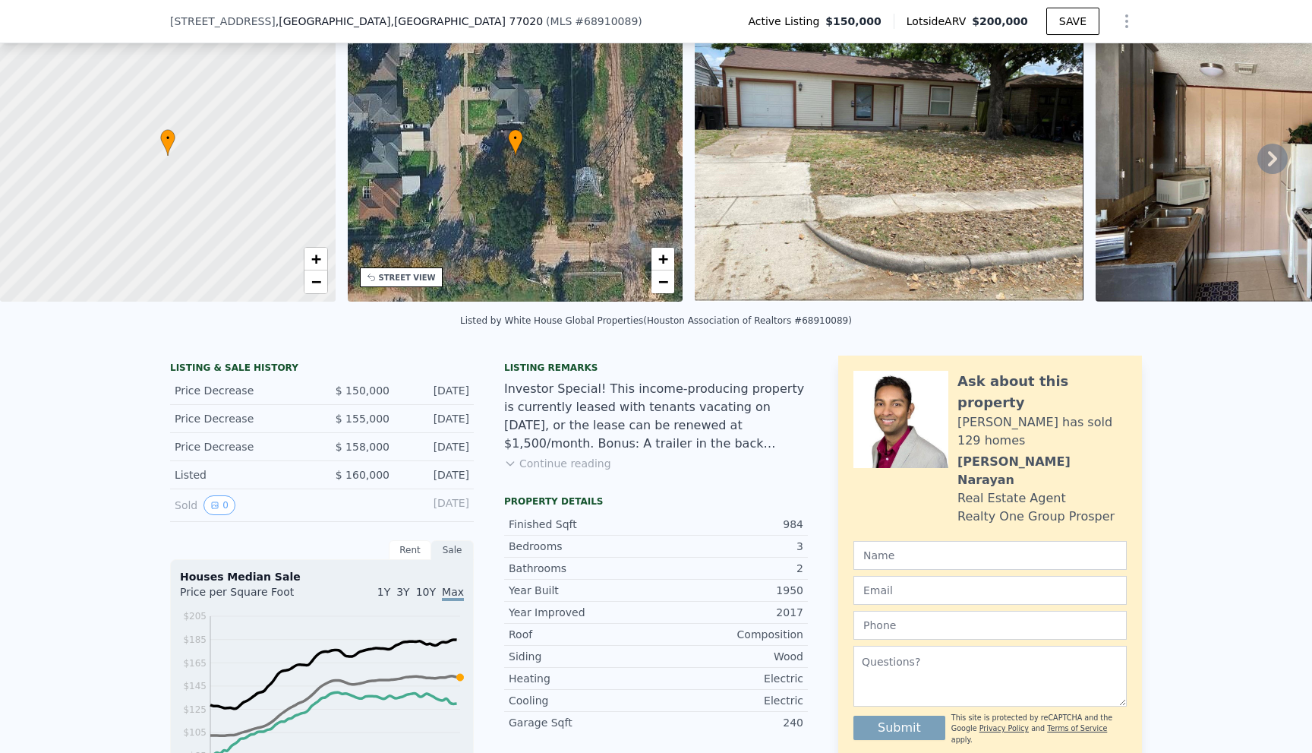
click at [579, 471] on button "Continue reading" at bounding box center [557, 463] width 107 height 15
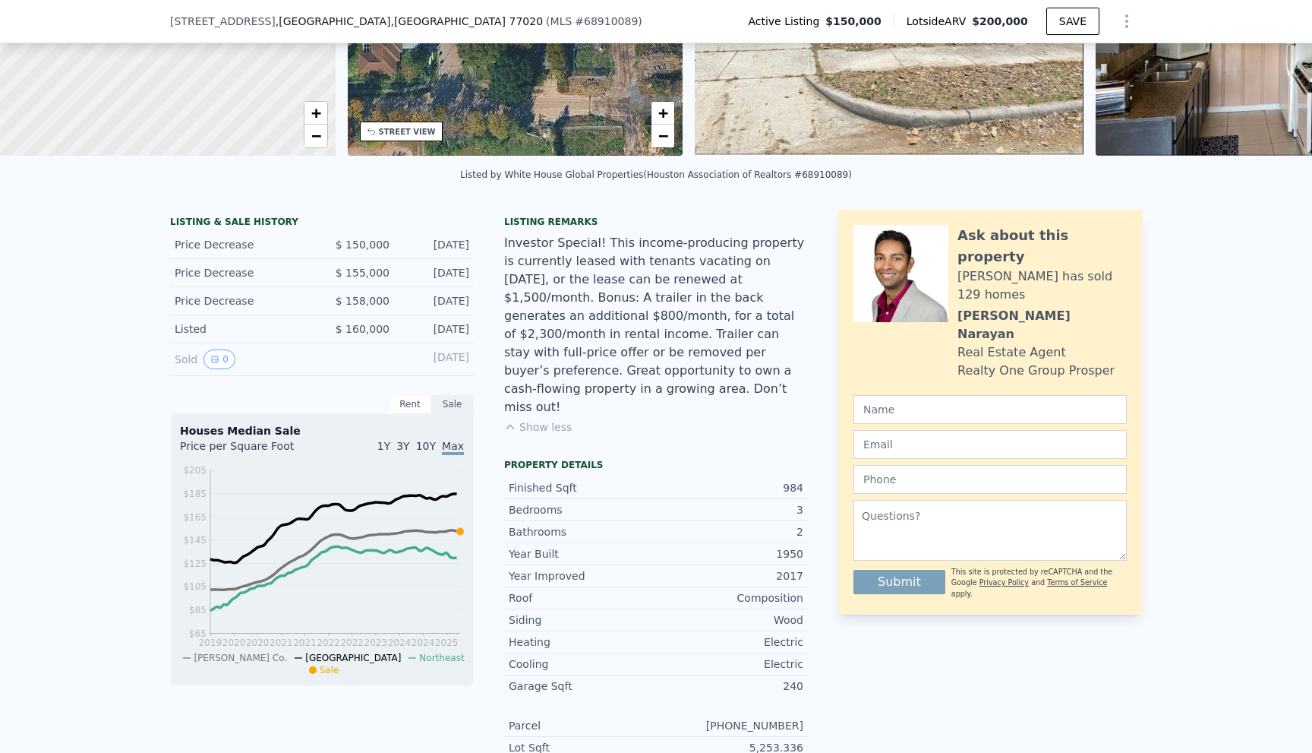
scroll to position [223, 0]
click at [402, 368] on div "[DATE]" at bounding box center [436, 359] width 68 height 20
click at [328, 362] on div at bounding box center [356, 359] width 68 height 20
